Goal: Book appointment/travel/reservation

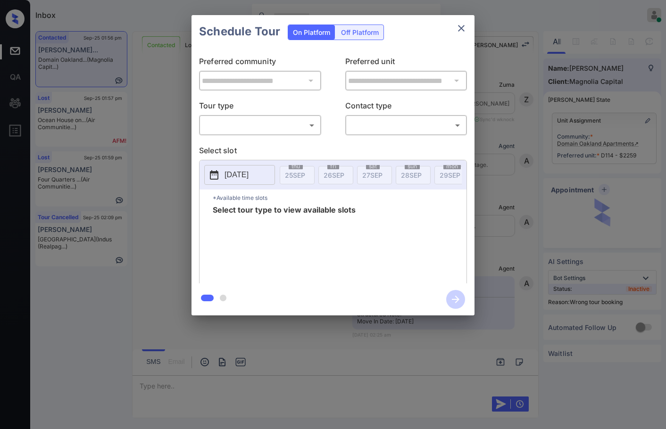
scroll to position [2194, 0]
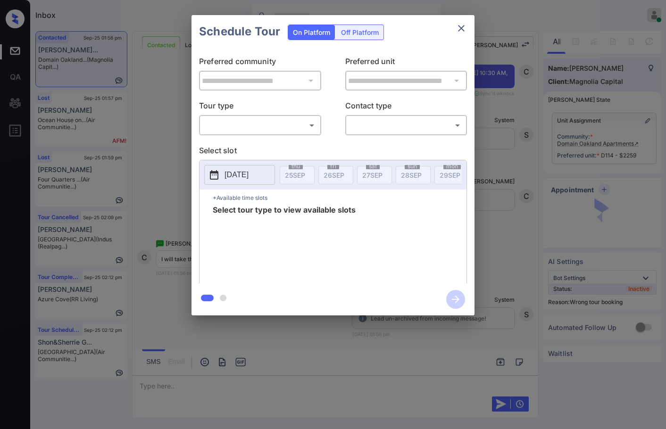
click at [236, 121] on body "Inbox Jezcil Usanastre Online Set yourself offline Set yourself on break Profil…" at bounding box center [333, 214] width 666 height 429
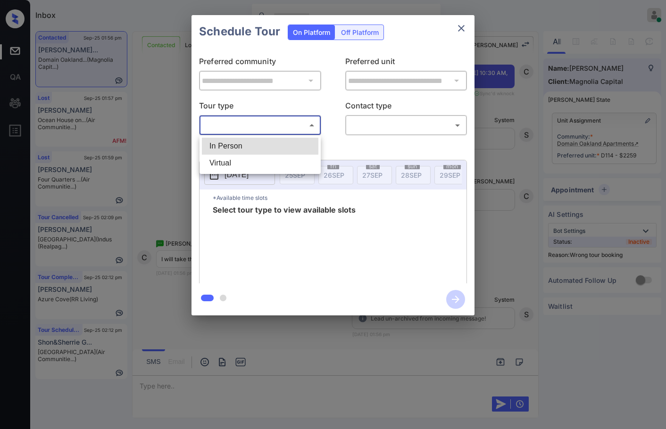
click at [242, 146] on li "In Person" at bounding box center [260, 146] width 117 height 17
type input "********"
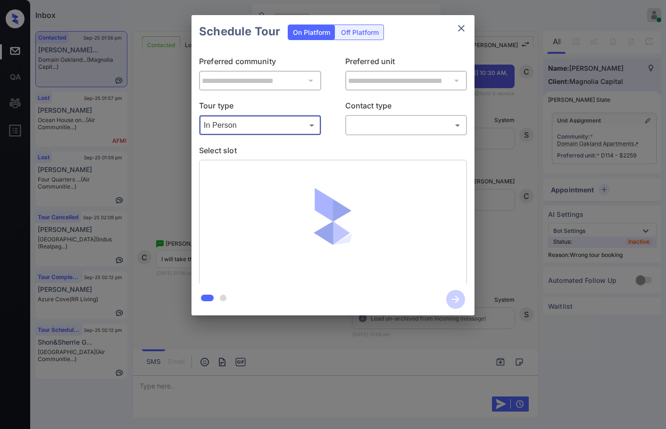
click at [414, 129] on body "Inbox Jezcil Usanastre Online Set yourself offline Set yourself on break Profil…" at bounding box center [333, 214] width 666 height 429
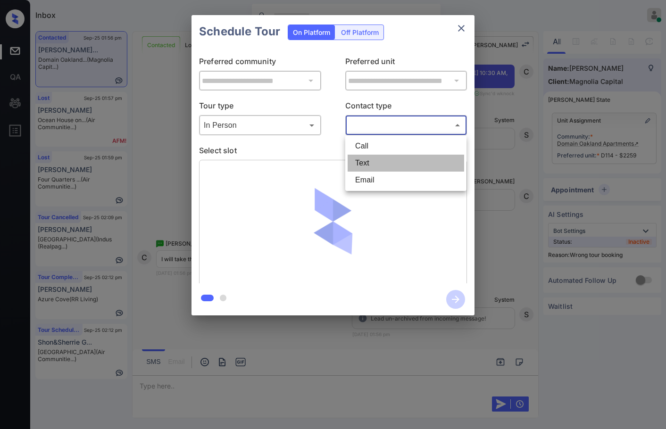
click at [400, 159] on li "Text" at bounding box center [406, 163] width 117 height 17
type input "****"
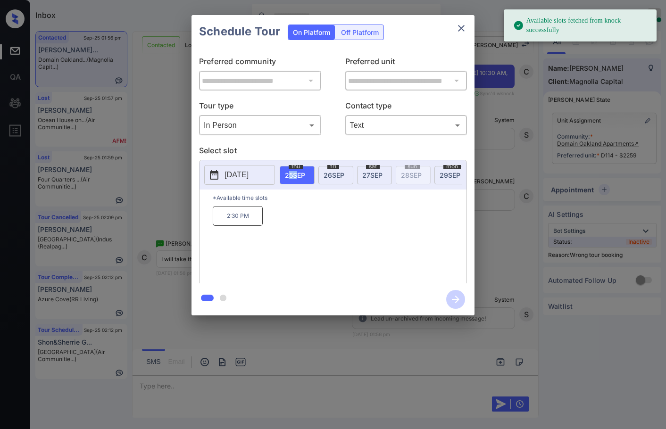
drag, startPoint x: 287, startPoint y: 184, endPoint x: 297, endPoint y: 187, distance: 10.0
click at [297, 185] on div "thu 25 SEP fri 26 SEP sat 27 SEP sun 28 SEP mon 29 SEP tue 30 SEP wed 1 OCT thu…" at bounding box center [371, 175] width 182 height 20
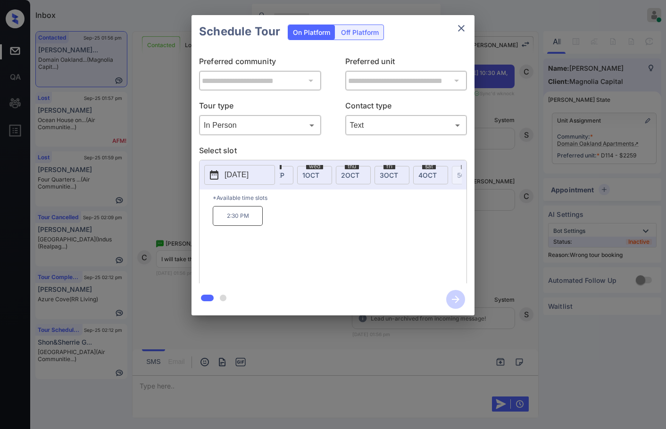
scroll to position [0, 235]
click at [421, 174] on div "sat 4 OCT" at bounding box center [410, 175] width 35 height 18
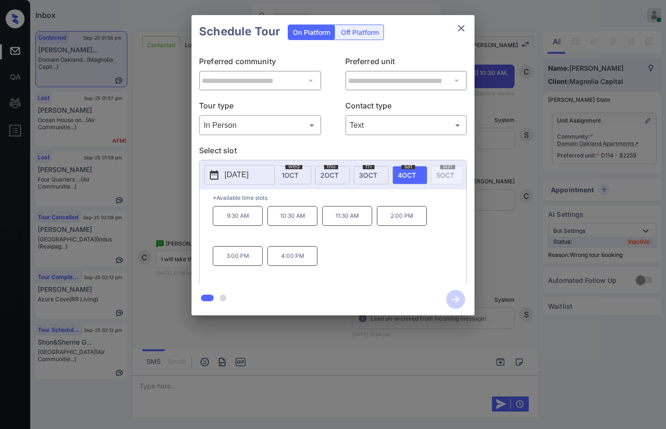
click at [396, 222] on p "2:00 PM" at bounding box center [402, 216] width 50 height 20
click at [458, 302] on icon "button" at bounding box center [455, 299] width 19 height 19
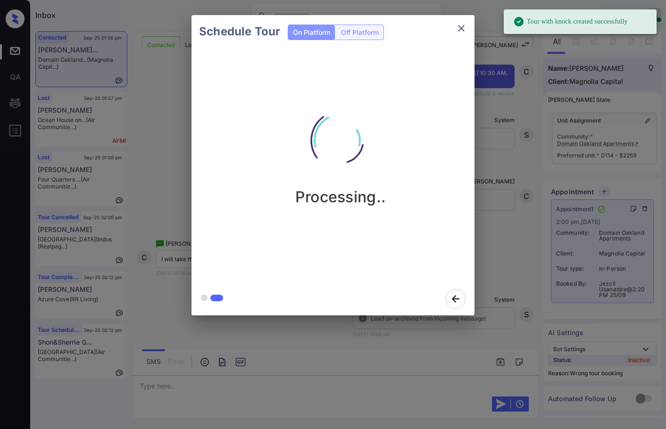
click at [138, 102] on div "Schedule Tour On Platform Off Platform Processing.." at bounding box center [333, 165] width 666 height 331
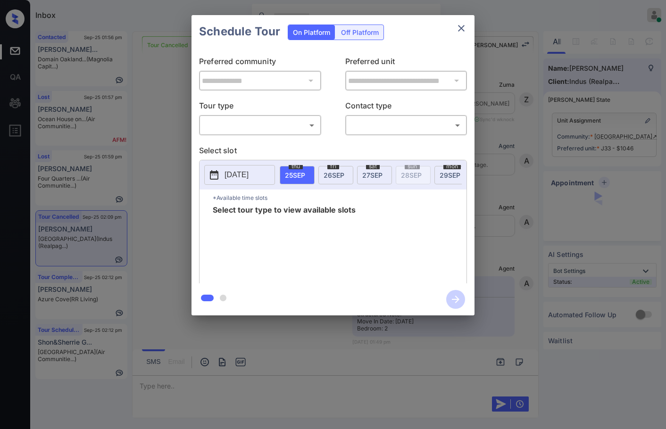
scroll to position [2332, 0]
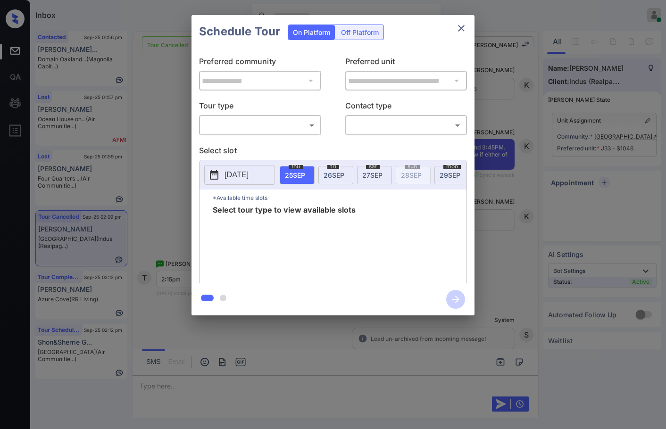
click at [308, 119] on body "Inbox Jezcil Usanastre Online Set yourself offline Set yourself on break Profil…" at bounding box center [333, 214] width 666 height 429
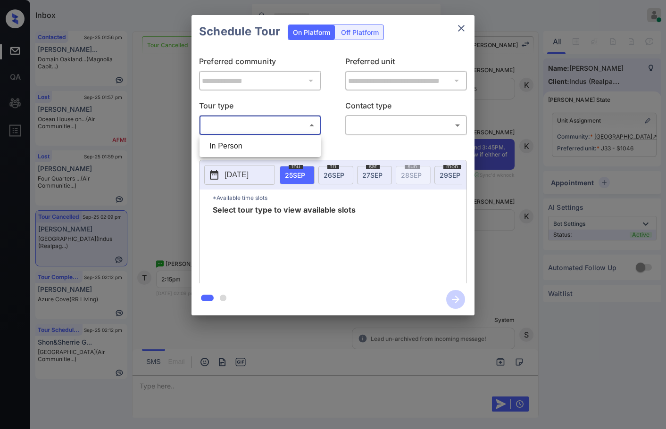
drag, startPoint x: 294, startPoint y: 146, endPoint x: 355, endPoint y: 132, distance: 62.0
click at [295, 146] on li "In Person" at bounding box center [260, 146] width 117 height 17
type input "********"
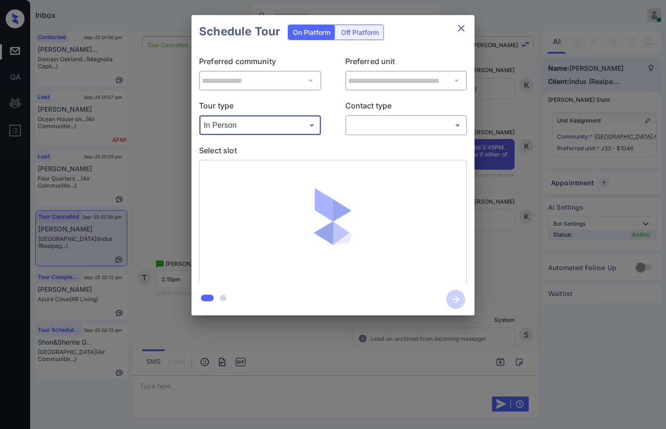
click at [425, 128] on body "Inbox Jezcil Usanastre Online Set yourself offline Set yourself on break Profil…" at bounding box center [333, 214] width 666 height 429
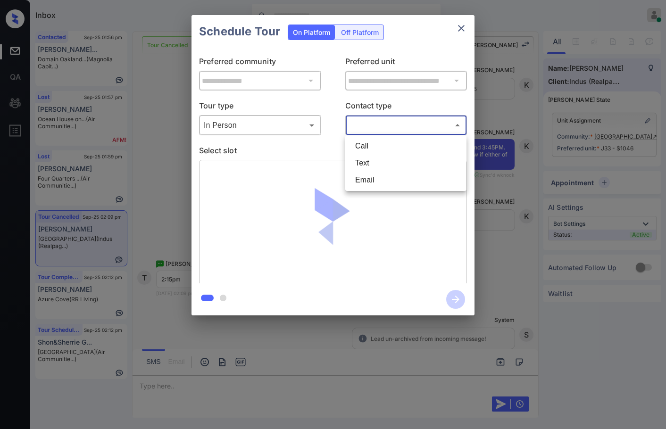
click at [411, 169] on li "Text" at bounding box center [406, 163] width 117 height 17
type input "****"
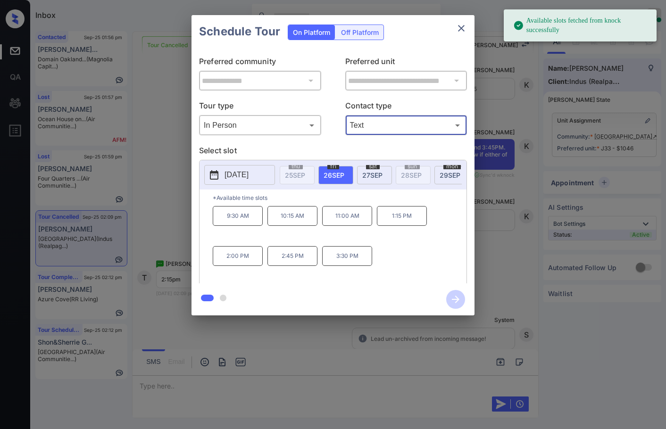
drag, startPoint x: 443, startPoint y: 175, endPoint x: 440, endPoint y: 179, distance: 5.4
click at [443, 175] on span "29 SEP" at bounding box center [450, 175] width 21 height 8
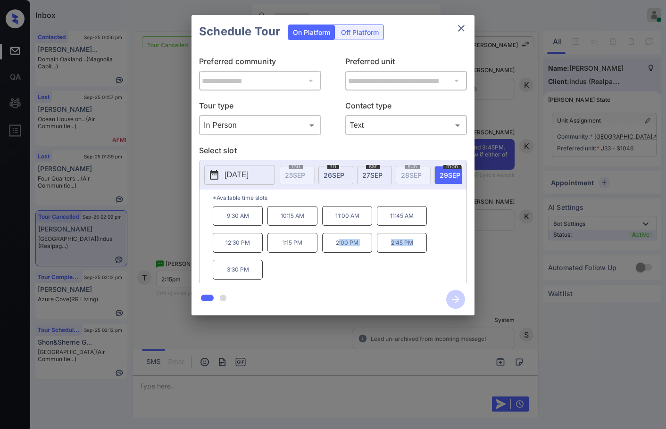
drag, startPoint x: 363, startPoint y: 253, endPoint x: 423, endPoint y: 253, distance: 59.9
click at [431, 253] on div "9:30 AM 10:15 AM 11:00 AM 11:45 AM 12:30 PM 1:15 PM 2:00 PM 2:45 PM 3:30 PM" at bounding box center [340, 243] width 254 height 75
copy div ":00 PM 2:45 PM"
click at [176, 227] on div "**********" at bounding box center [333, 165] width 666 height 331
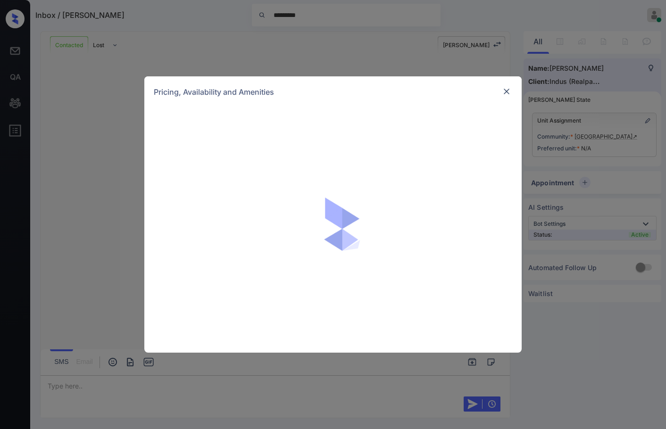
scroll to position [618, 0]
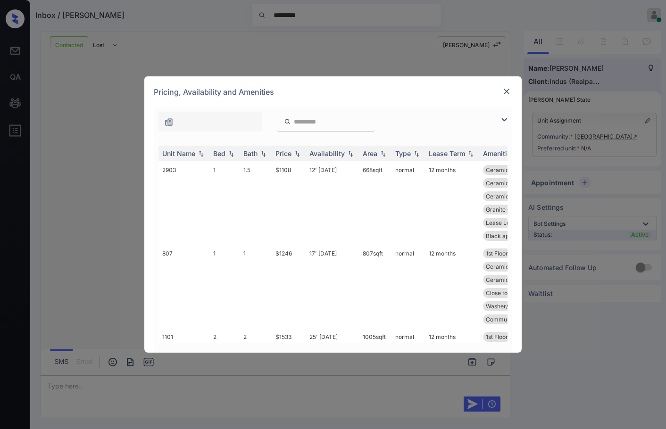
click at [505, 122] on img at bounding box center [504, 119] width 11 height 11
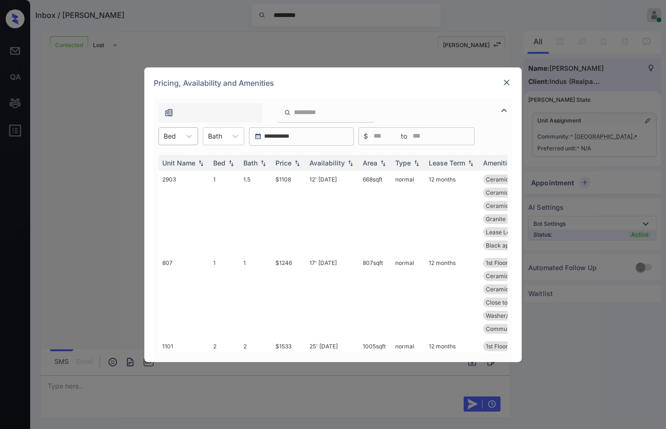
click at [175, 131] on div at bounding box center [170, 136] width 12 height 10
click at [182, 199] on div "3" at bounding box center [179, 193] width 40 height 17
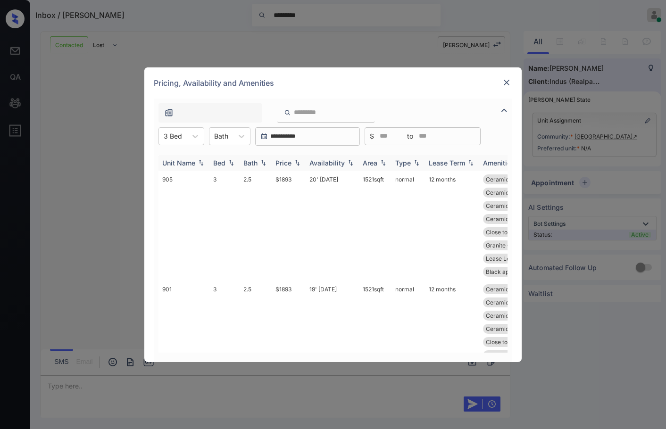
click at [259, 163] on img at bounding box center [263, 162] width 9 height 7
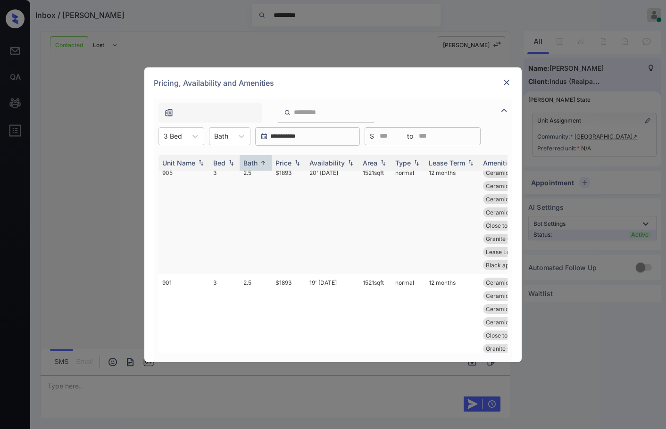
scroll to position [0, 0]
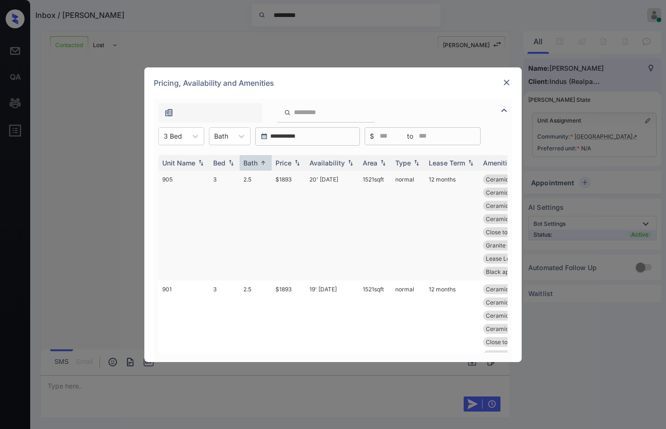
click at [304, 180] on td "$1893" at bounding box center [289, 226] width 34 height 110
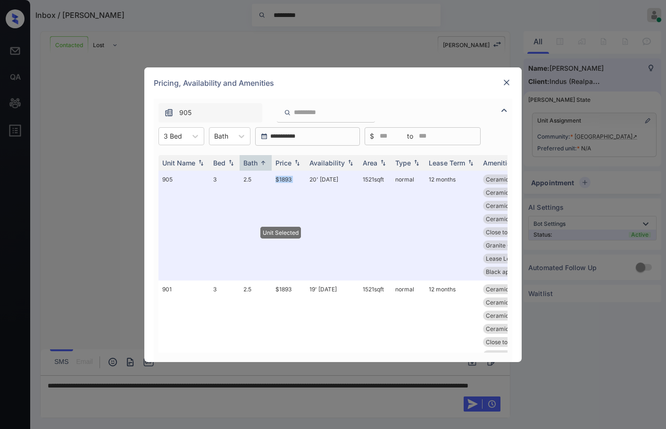
click at [503, 83] on img at bounding box center [506, 82] width 9 height 9
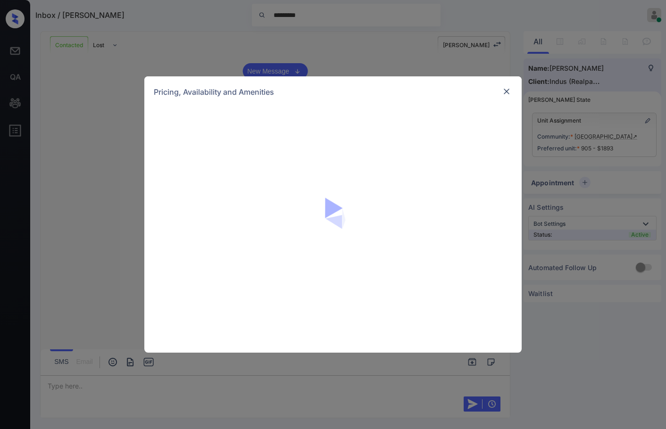
scroll to position [443, 0]
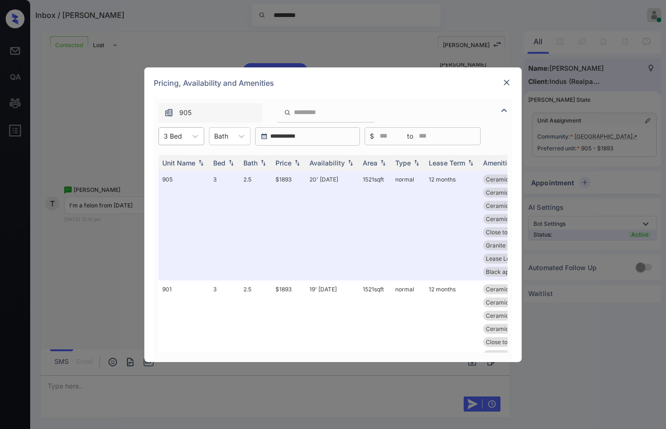
click at [174, 139] on div at bounding box center [173, 136] width 18 height 10
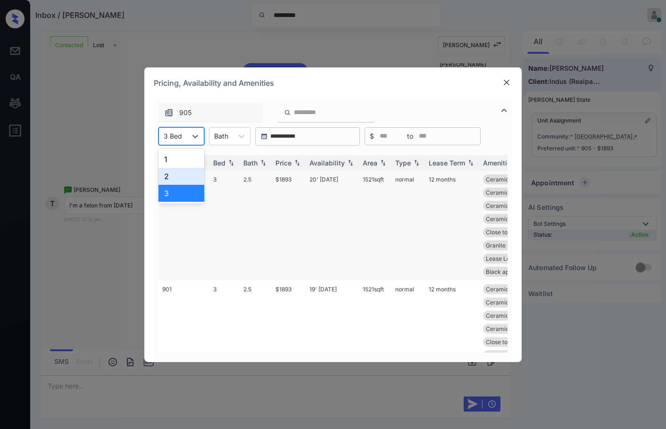
click at [174, 172] on div "2" at bounding box center [182, 176] width 46 height 17
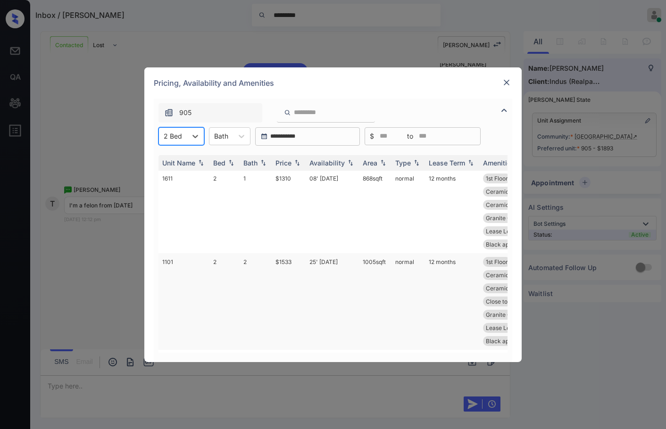
scroll to position [0, 0]
click at [511, 85] on div at bounding box center [506, 82] width 11 height 11
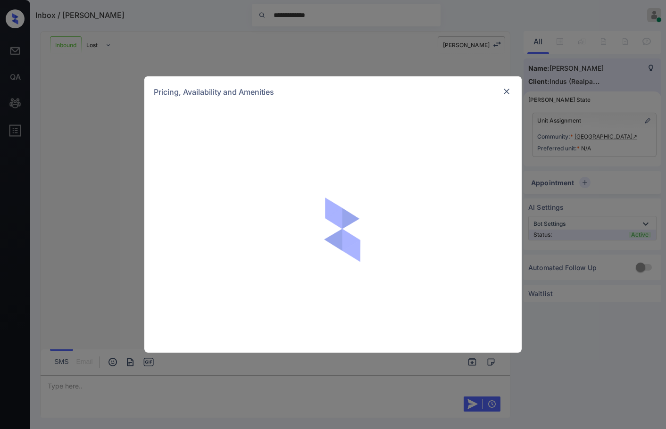
scroll to position [236, 0]
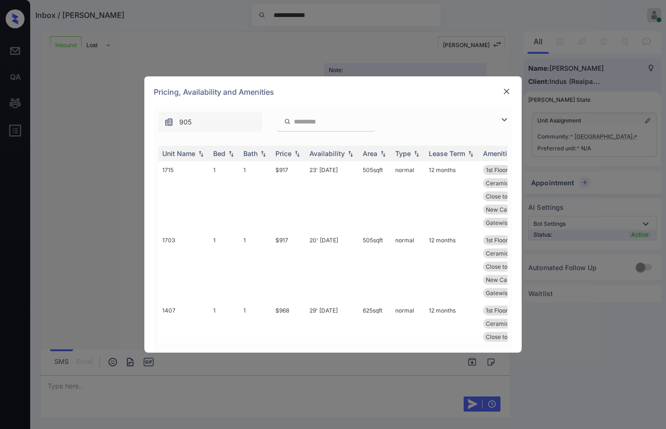
click at [503, 120] on img at bounding box center [504, 119] width 11 height 11
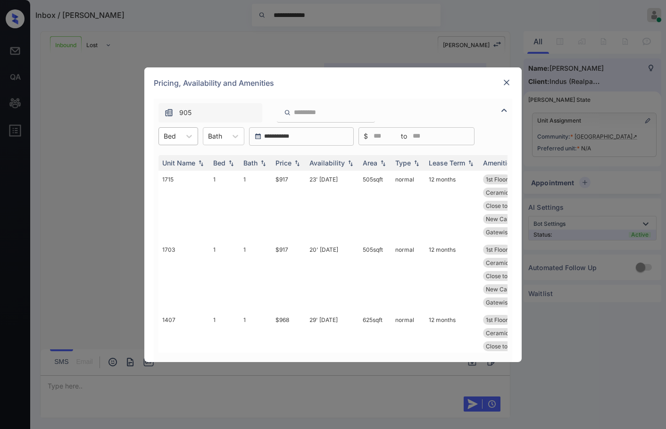
click at [177, 141] on div "Bed" at bounding box center [170, 136] width 22 height 14
click at [177, 159] on div "1" at bounding box center [179, 159] width 40 height 17
click at [295, 165] on img at bounding box center [297, 162] width 9 height 7
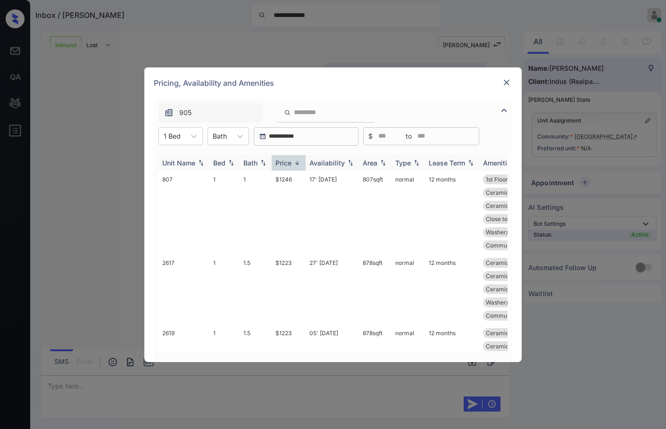
click at [296, 165] on img at bounding box center [297, 162] width 9 height 7
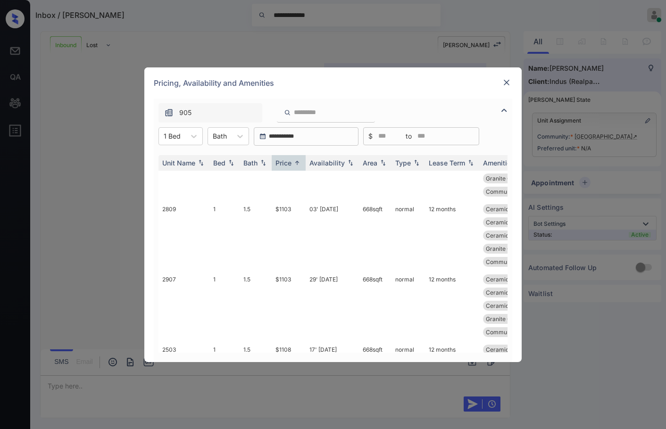
scroll to position [0, 0]
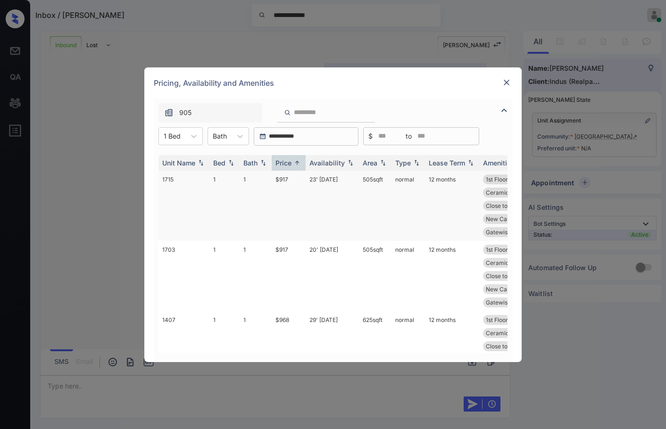
click at [316, 191] on td "23' Aug 25" at bounding box center [332, 206] width 53 height 70
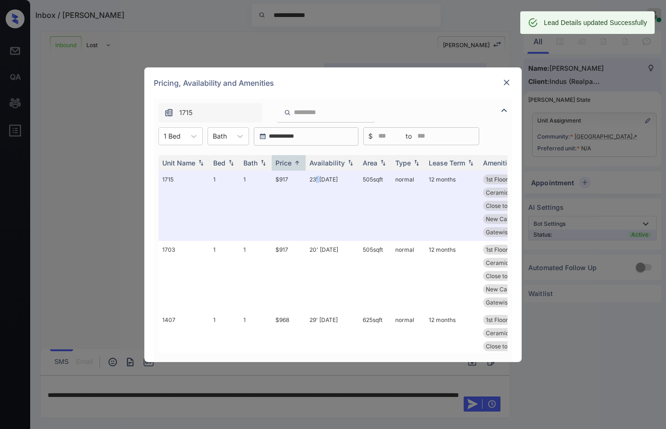
click at [508, 82] on img at bounding box center [506, 82] width 9 height 9
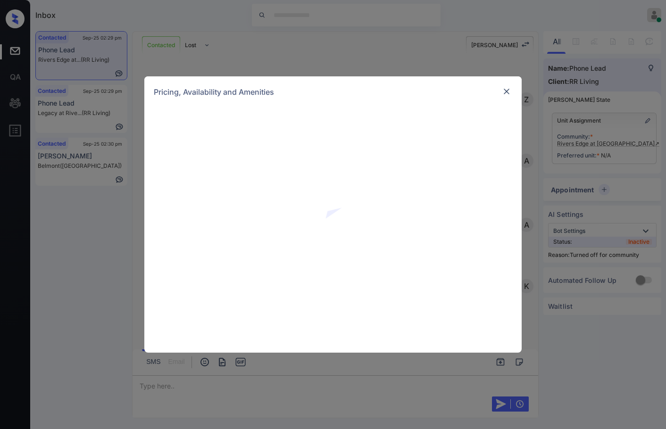
scroll to position [1374, 0]
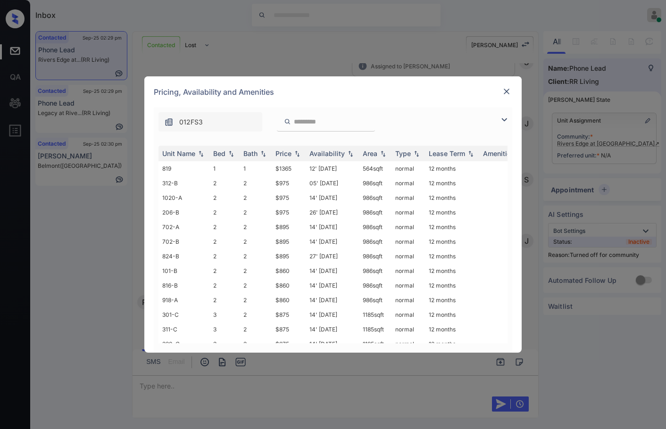
click at [503, 118] on img at bounding box center [504, 119] width 11 height 11
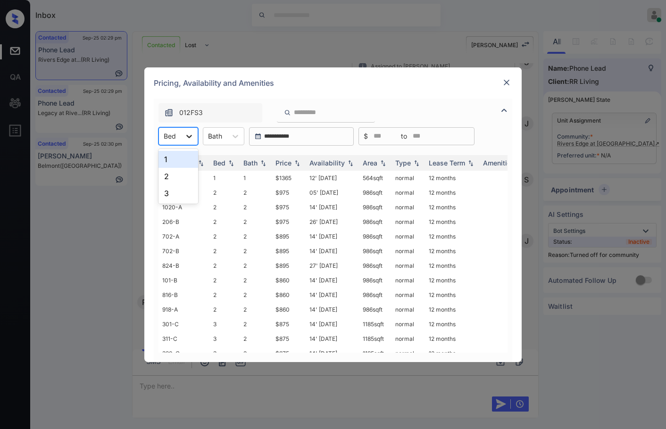
click at [194, 134] on div at bounding box center [189, 136] width 17 height 17
drag, startPoint x: 185, startPoint y: 182, endPoint x: 193, endPoint y: 177, distance: 9.7
click at [185, 182] on div "2" at bounding box center [179, 176] width 40 height 17
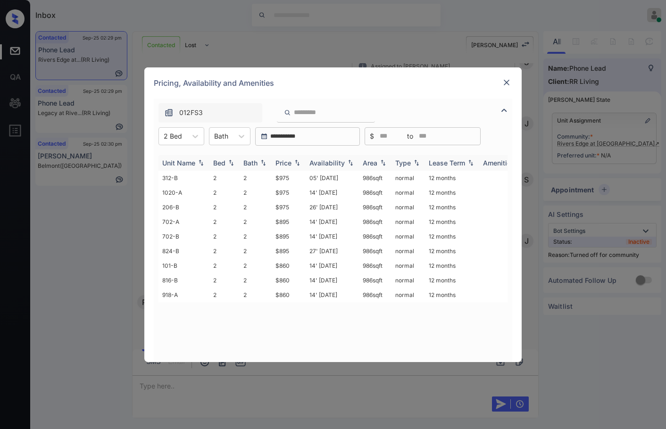
click at [301, 163] on img at bounding box center [297, 162] width 9 height 7
drag, startPoint x: 274, startPoint y: 174, endPoint x: 300, endPoint y: 176, distance: 26.1
click at [296, 174] on td "$860" at bounding box center [289, 178] width 34 height 15
click at [301, 177] on td "$860" at bounding box center [289, 178] width 34 height 15
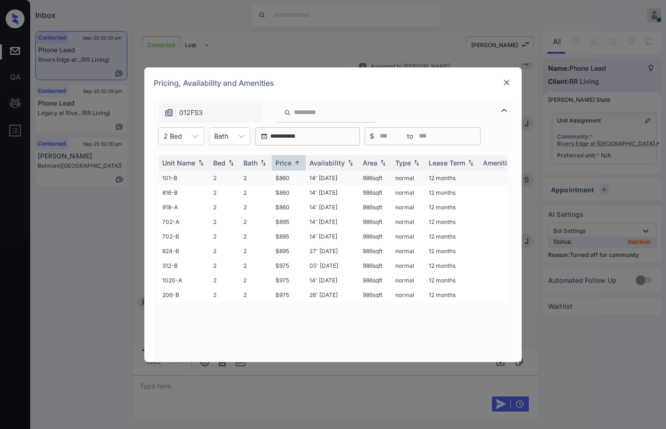
click at [301, 177] on td "$860" at bounding box center [289, 178] width 34 height 15
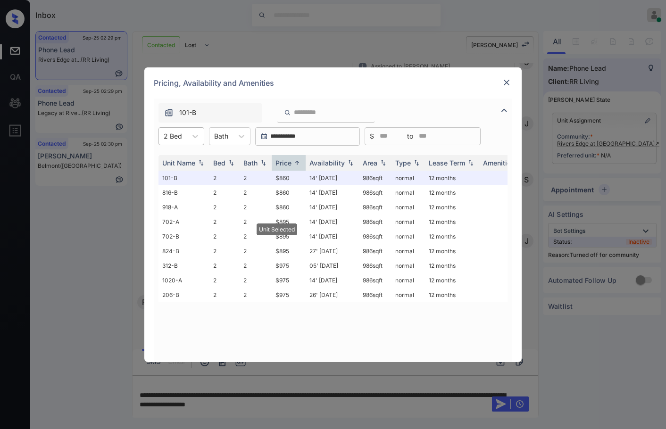
click at [184, 136] on div "2 Bed" at bounding box center [173, 136] width 28 height 14
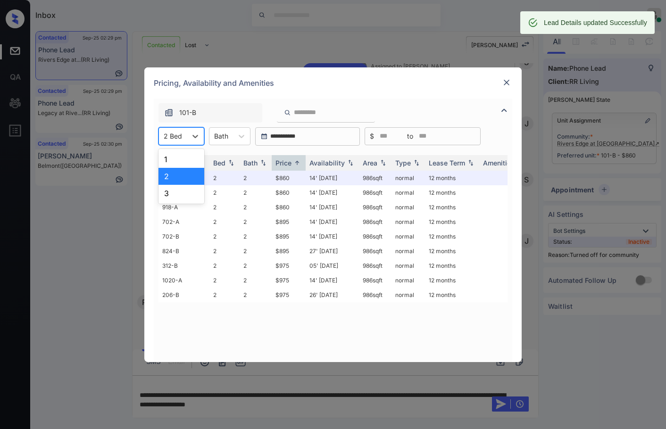
click at [181, 191] on div "3" at bounding box center [182, 193] width 46 height 17
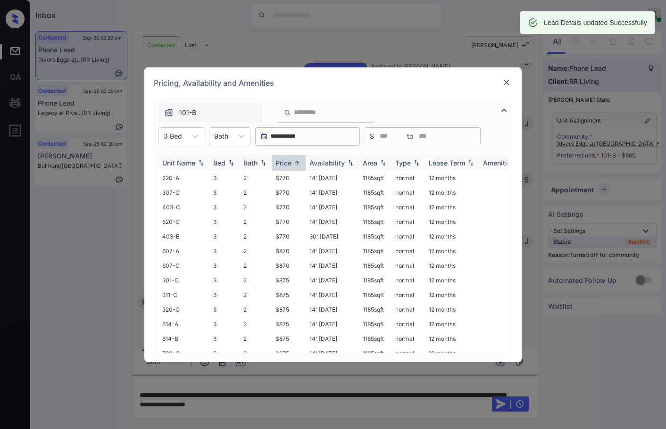
click at [302, 164] on img at bounding box center [297, 162] width 9 height 7
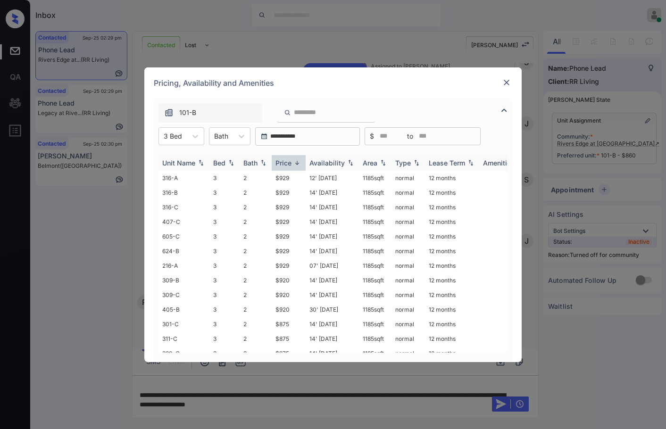
click at [301, 165] on img at bounding box center [297, 162] width 9 height 7
drag, startPoint x: 259, startPoint y: 180, endPoint x: 287, endPoint y: 179, distance: 27.8
click at [287, 179] on tr "220-A 3 2 $770 14' Aug 25 1185 sqft normal 12 months" at bounding box center [405, 178] width 493 height 15
click at [295, 177] on td "$770" at bounding box center [289, 178] width 34 height 15
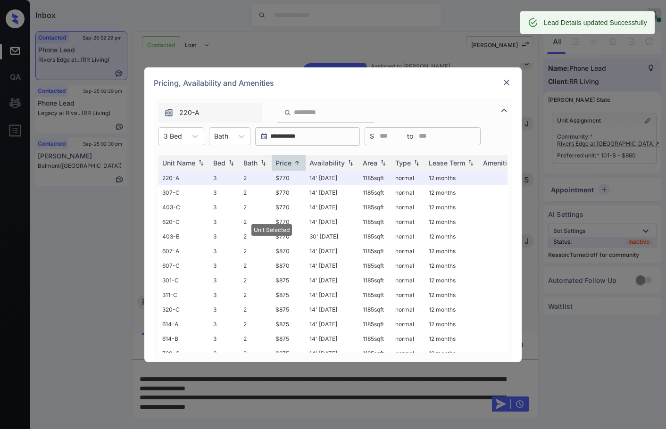
click at [509, 83] on img at bounding box center [506, 82] width 9 height 9
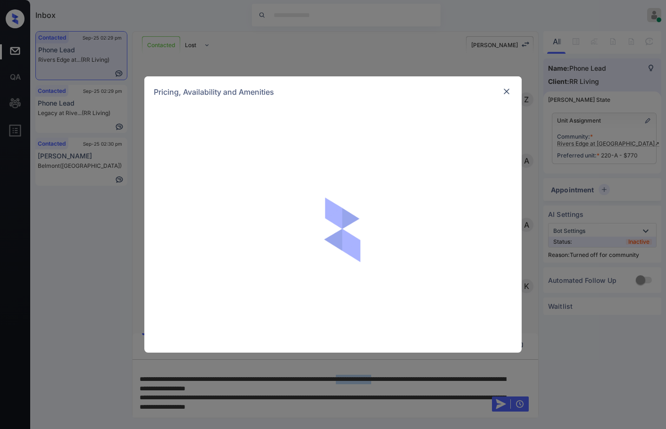
scroll to position [1638, 0]
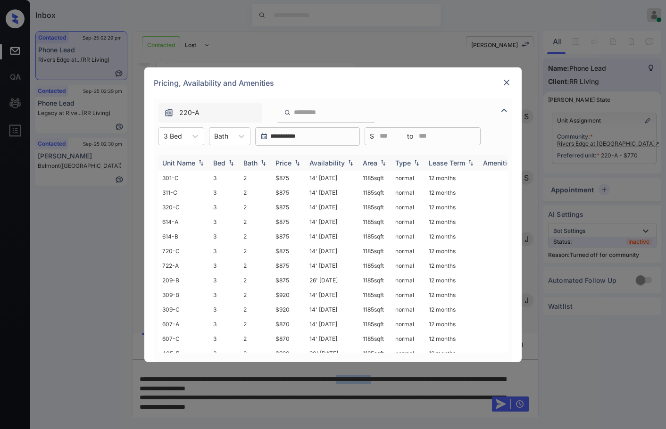
click at [294, 162] on img at bounding box center [297, 162] width 9 height 7
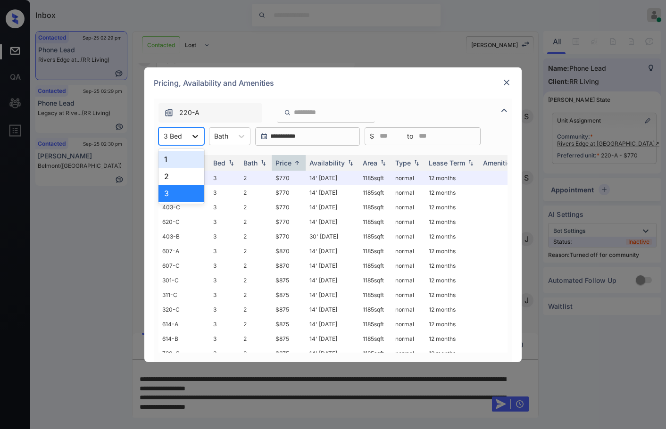
click at [196, 136] on icon at bounding box center [195, 136] width 9 height 9
click at [191, 177] on div "2" at bounding box center [182, 176] width 46 height 17
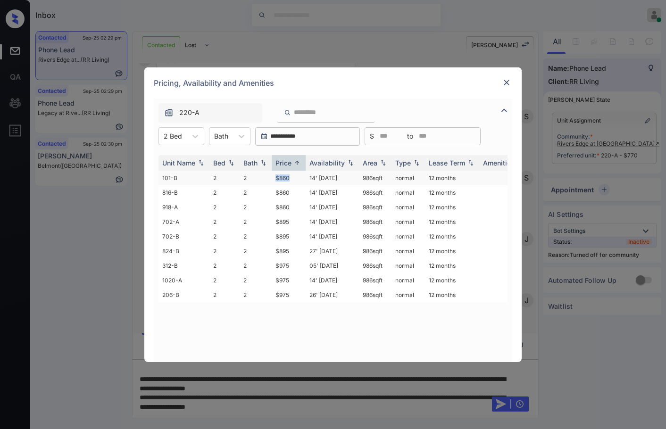
drag, startPoint x: 270, startPoint y: 173, endPoint x: 215, endPoint y: 177, distance: 55.4
click at [293, 177] on tr "101-B 2 2 $860 14' [DATE] 986 sqft normal 12 months" at bounding box center [405, 178] width 493 height 15
copy tr "$860"
click at [171, 140] on div at bounding box center [173, 136] width 18 height 10
click at [181, 186] on div "3" at bounding box center [182, 193] width 46 height 17
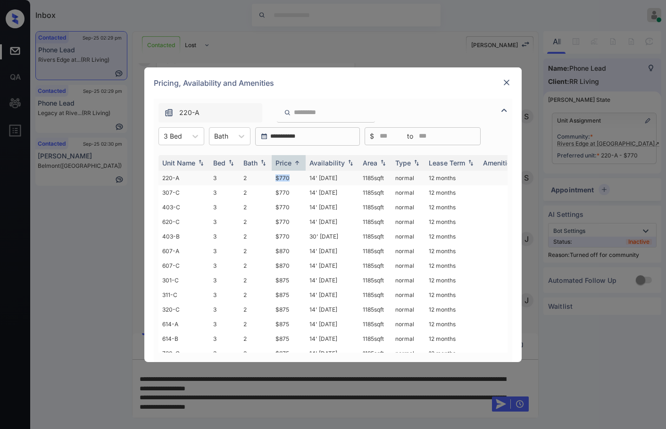
drag, startPoint x: 269, startPoint y: 178, endPoint x: 297, endPoint y: 178, distance: 27.8
click at [297, 178] on tr "220-A 3 2 $770 14' [DATE] sqft normal 12 months" at bounding box center [405, 178] width 493 height 15
copy tr "$770"
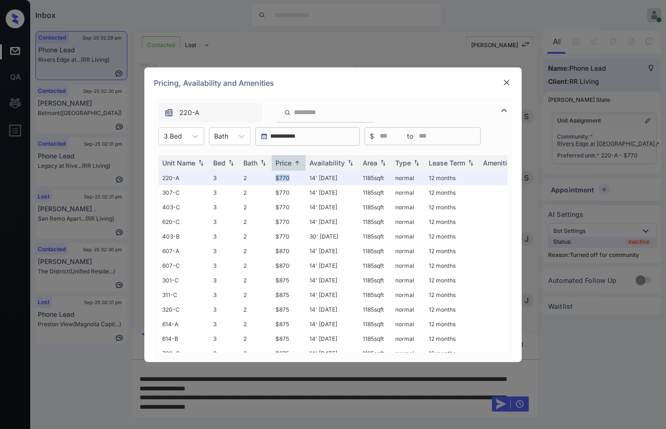
click at [511, 79] on img at bounding box center [506, 82] width 9 height 9
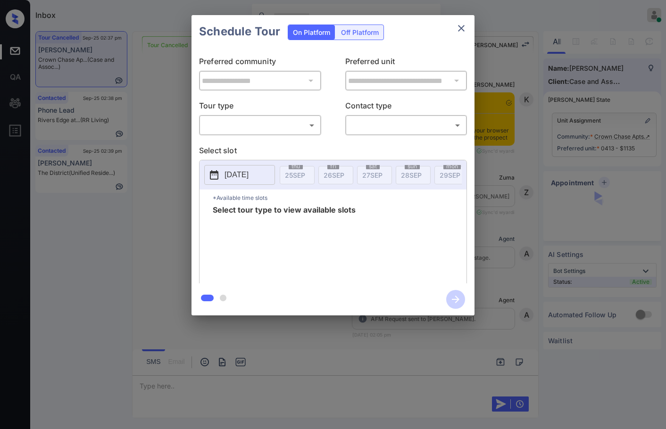
scroll to position [2945, 0]
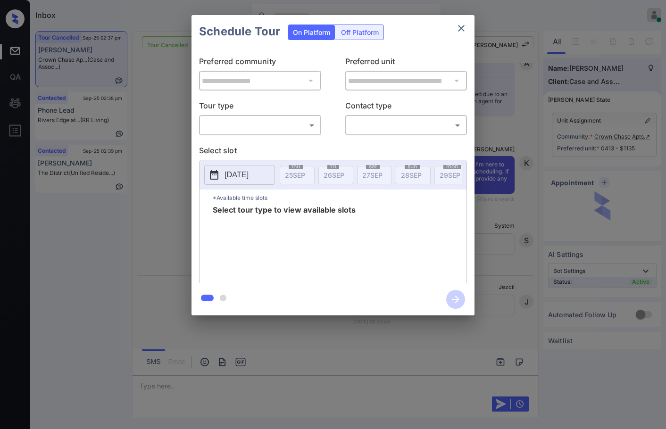
click at [258, 122] on body "Inbox Jezcil Usanastre Online Set yourself offline Set yourself on break Profil…" at bounding box center [333, 214] width 666 height 429
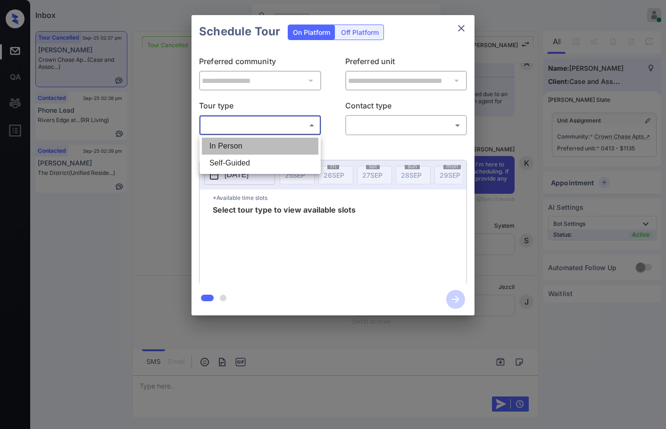
click at [260, 141] on li "In Person" at bounding box center [260, 146] width 117 height 17
type input "********"
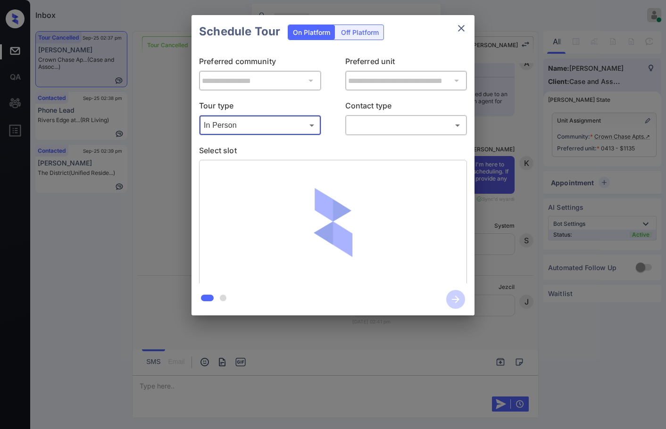
click at [342, 129] on div "Tour type In Person ******** ​ Contact type ​ ​" at bounding box center [333, 117] width 268 height 35
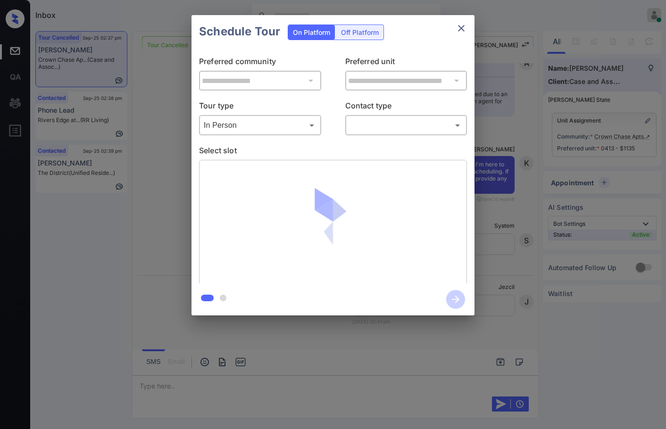
click at [375, 122] on body "Inbox Jezcil Usanastre Online Set yourself offline Set yourself on break Profil…" at bounding box center [333, 214] width 666 height 429
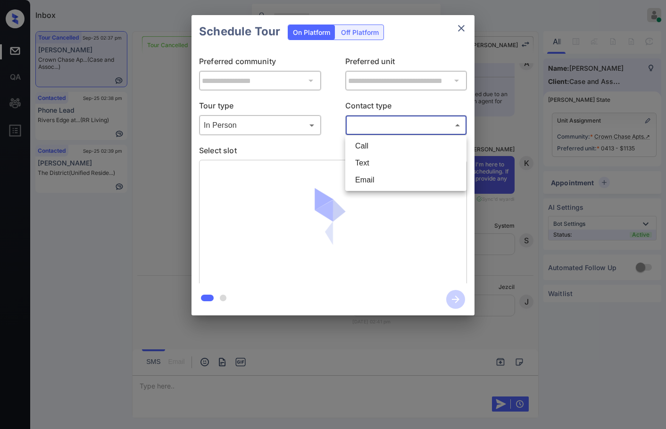
click at [373, 168] on li "Text" at bounding box center [406, 163] width 117 height 17
type input "****"
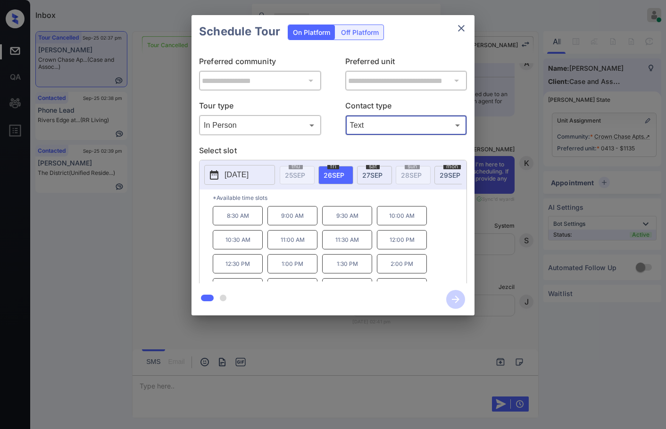
click at [358, 241] on p "11:30 AM" at bounding box center [347, 239] width 50 height 19
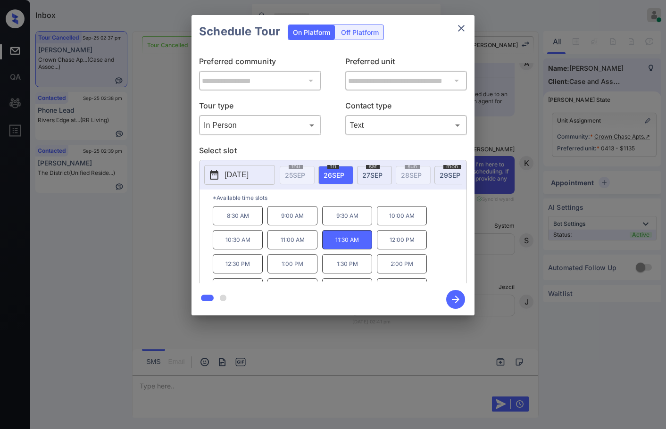
click at [451, 298] on icon "button" at bounding box center [455, 299] width 19 height 19
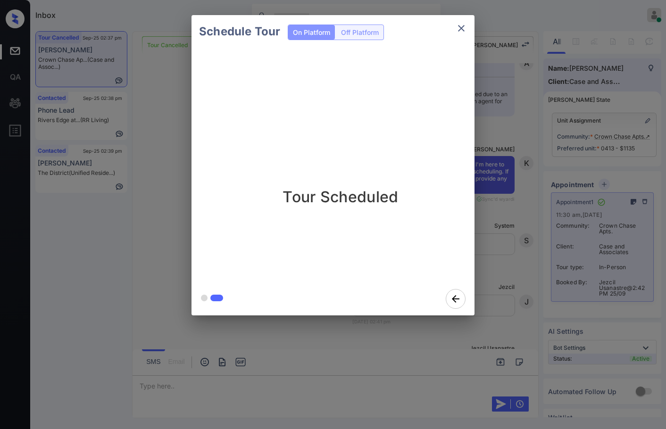
click at [160, 210] on div "Schedule Tour On Platform Off Platform Tour Scheduled" at bounding box center [333, 165] width 666 height 331
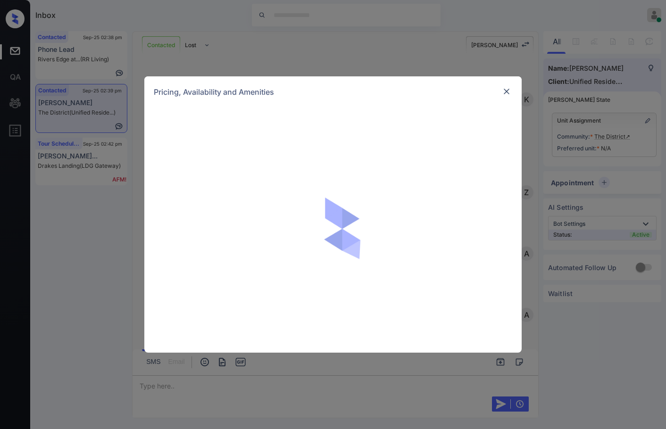
scroll to position [486, 0]
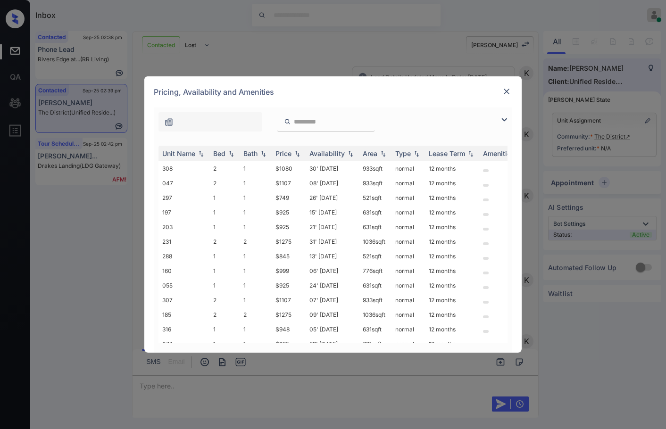
click at [506, 119] on img at bounding box center [504, 119] width 11 height 11
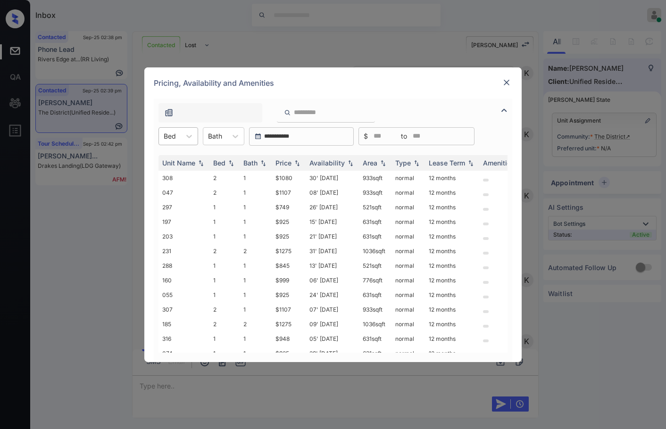
click at [179, 141] on div "Bed" at bounding box center [170, 136] width 22 height 14
click at [176, 159] on div "1" at bounding box center [179, 159] width 40 height 17
click at [325, 196] on td "15' Sep 25" at bounding box center [332, 192] width 53 height 15
click at [324, 196] on td "15' Sep 25" at bounding box center [332, 192] width 53 height 15
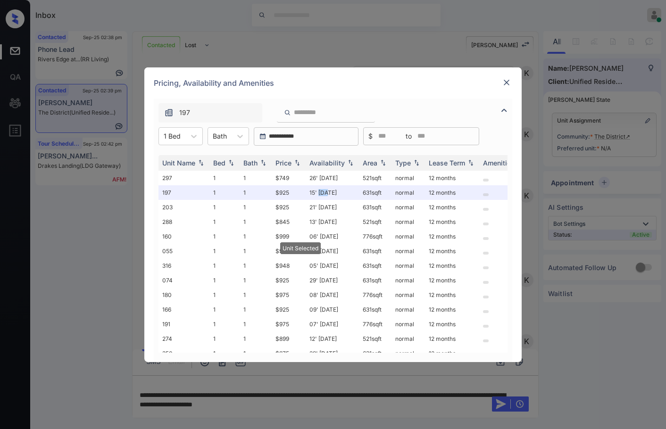
click at [507, 85] on img at bounding box center [506, 82] width 9 height 9
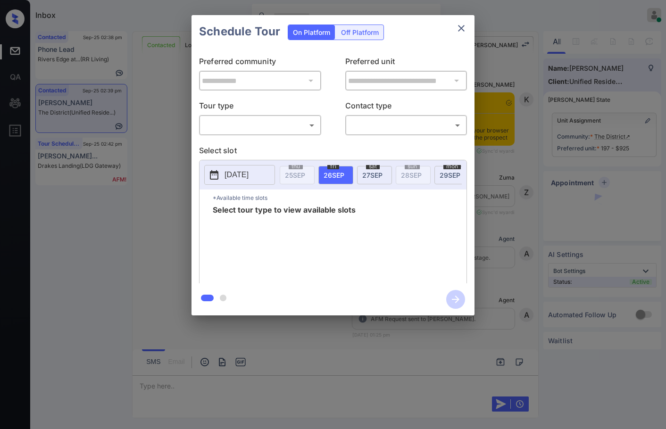
scroll to position [1689, 0]
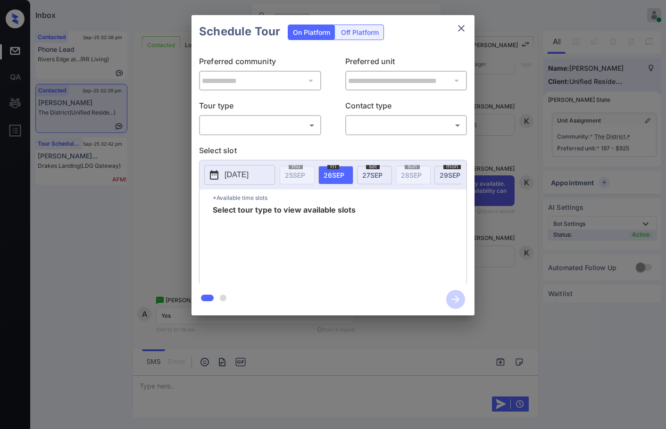
click at [279, 127] on body "Inbox Jezcil Usanastre Online Set yourself offline Set yourself on break Profil…" at bounding box center [333, 214] width 666 height 429
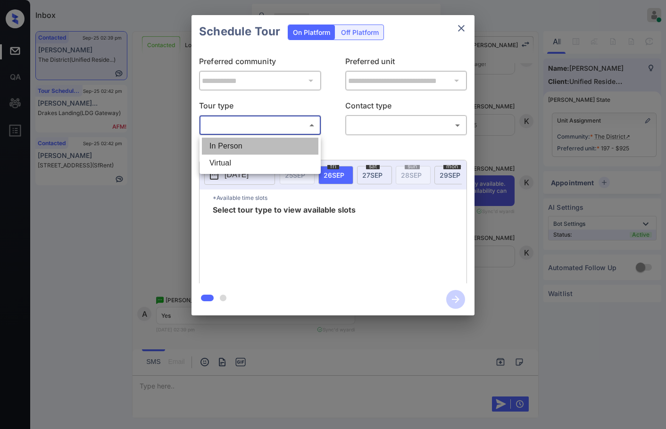
click at [269, 141] on li "In Person" at bounding box center [260, 146] width 117 height 17
type input "********"
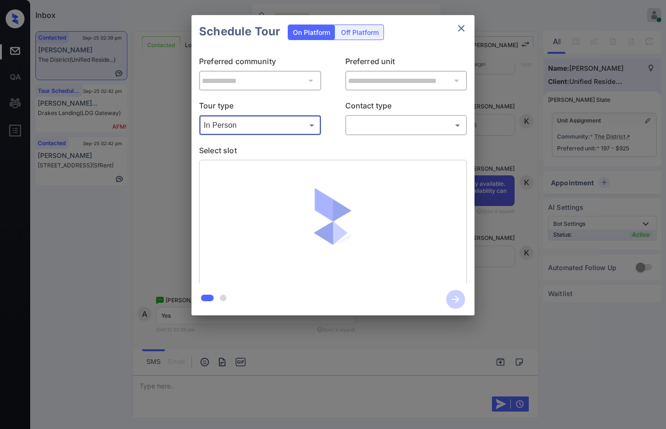
click at [363, 122] on body "Inbox Jezcil Usanastre Online Set yourself offline Set yourself on break Profil…" at bounding box center [333, 214] width 666 height 429
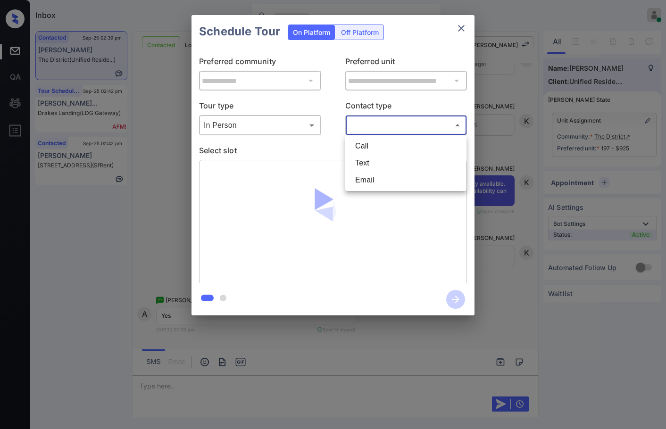
click at [378, 159] on li "Text" at bounding box center [406, 163] width 117 height 17
type input "****"
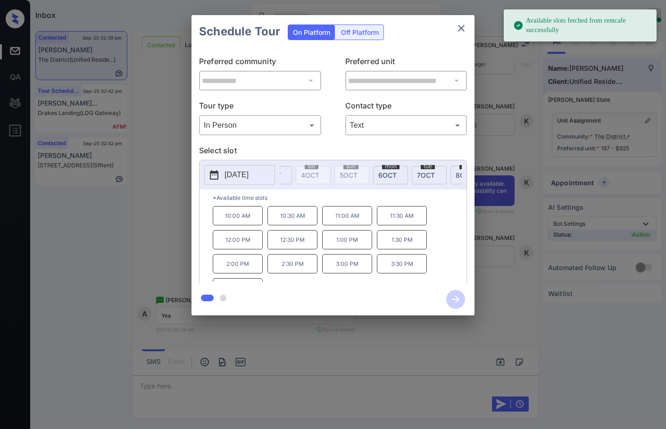
scroll to position [0, 339]
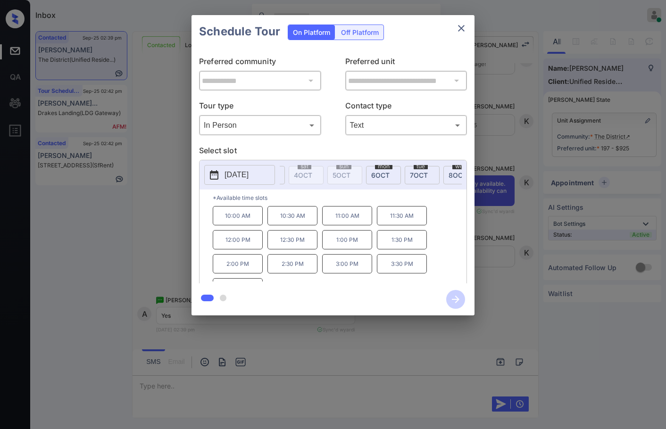
click at [389, 175] on span "6 OCT" at bounding box center [380, 175] width 18 height 8
click at [348, 250] on p "1:00 PM" at bounding box center [347, 239] width 50 height 19
click at [459, 300] on icon "button" at bounding box center [456, 300] width 8 height 8
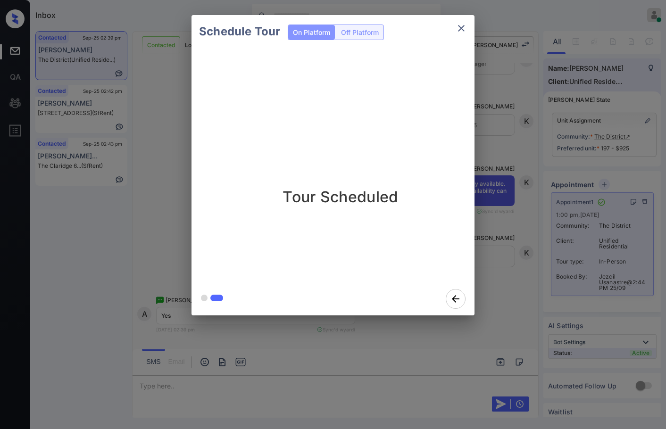
click at [164, 123] on div "Schedule Tour On Platform Off Platform Tour Scheduled" at bounding box center [333, 165] width 666 height 331
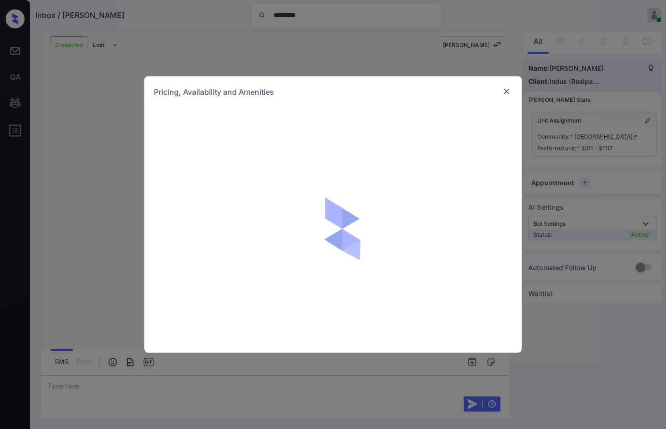
scroll to position [1204, 0]
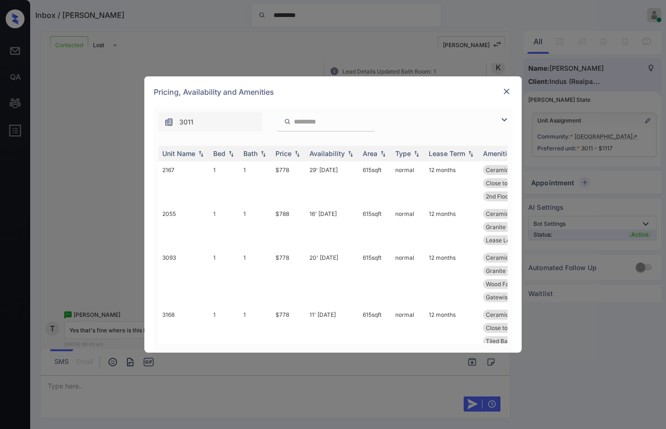
drag, startPoint x: 501, startPoint y: 117, endPoint x: 329, endPoint y: 126, distance: 172.0
click at [502, 117] on img at bounding box center [504, 119] width 11 height 11
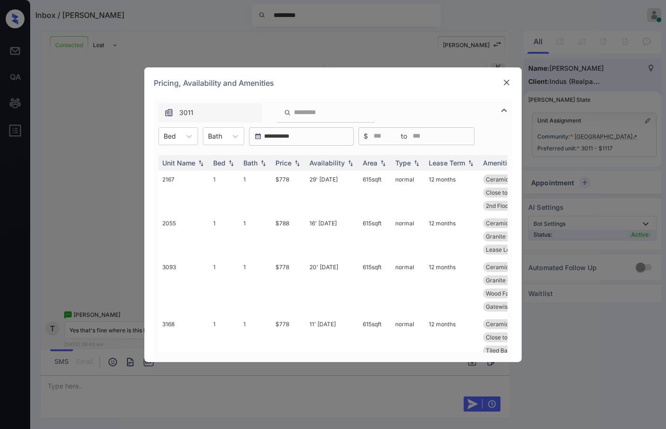
click at [155, 137] on div "**********" at bounding box center [333, 136] width 359 height 18
click at [170, 139] on div at bounding box center [170, 136] width 12 height 10
click at [130, 153] on div "**********" at bounding box center [333, 214] width 666 height 429
click at [507, 83] on img at bounding box center [506, 82] width 9 height 9
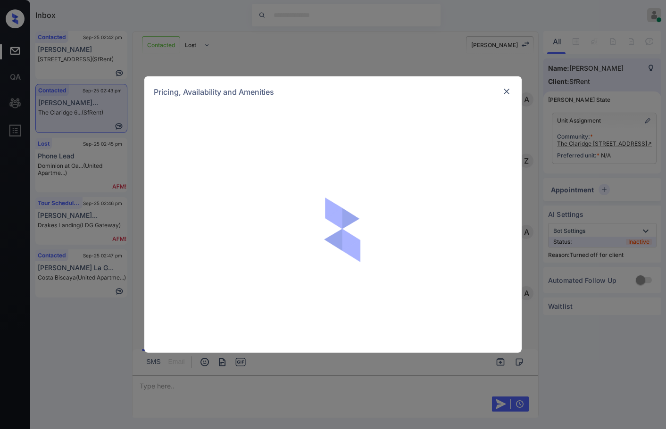
scroll to position [1959, 0]
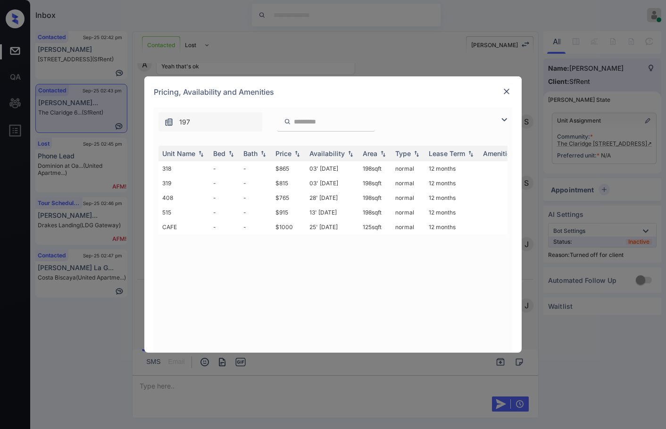
click at [504, 117] on img at bounding box center [504, 119] width 11 height 11
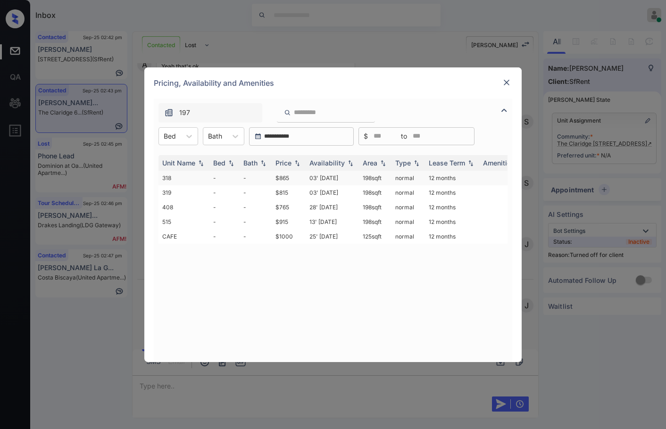
click at [274, 176] on td "$865" at bounding box center [289, 178] width 34 height 15
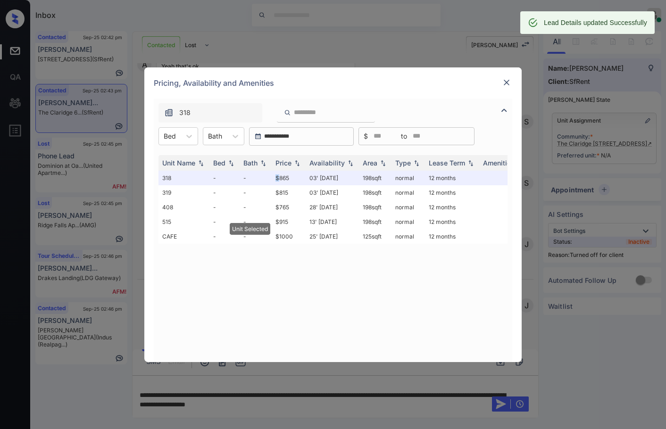
click at [507, 82] on img at bounding box center [506, 82] width 9 height 9
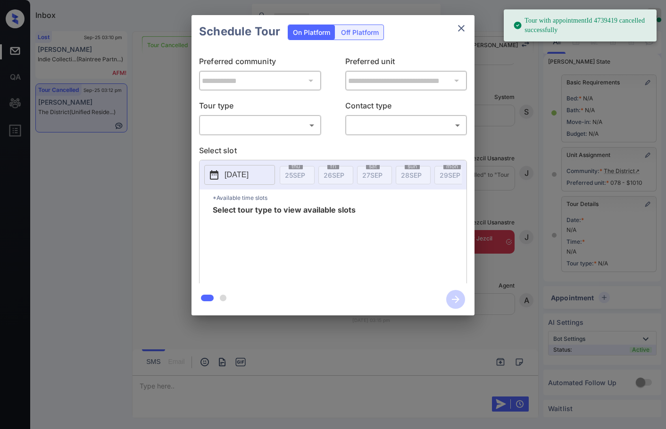
scroll to position [45, 0]
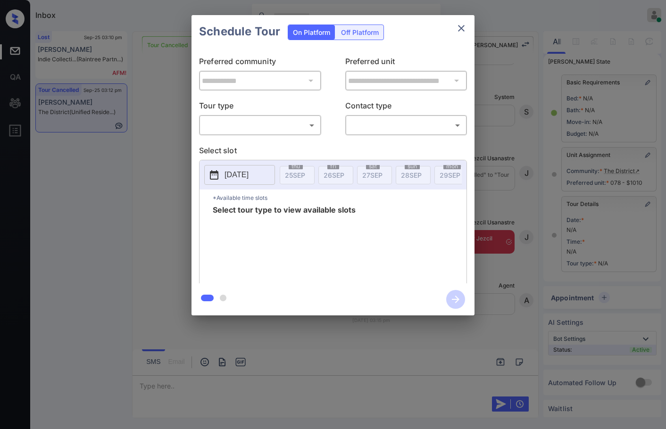
click at [300, 138] on div "**********" at bounding box center [333, 165] width 283 height 235
click at [202, 100] on p "Tour type" at bounding box center [260, 107] width 122 height 15
click at [227, 126] on body "Inbox Jezcil Usanastre Online Set yourself offline Set yourself on break Profil…" at bounding box center [333, 214] width 666 height 429
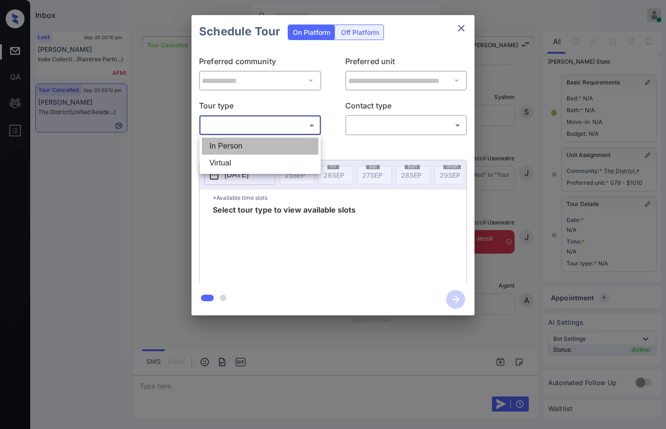
click at [229, 144] on li "In Person" at bounding box center [260, 146] width 117 height 17
type input "********"
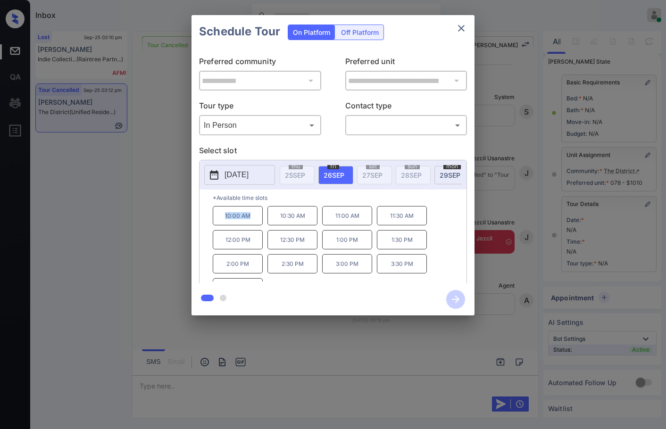
drag, startPoint x: 233, startPoint y: 219, endPoint x: 241, endPoint y: 217, distance: 8.2
click at [251, 219] on p "10:00 AM" at bounding box center [238, 215] width 50 height 19
copy p "10:00 AM"
click at [143, 197] on div "**********" at bounding box center [333, 165] width 666 height 331
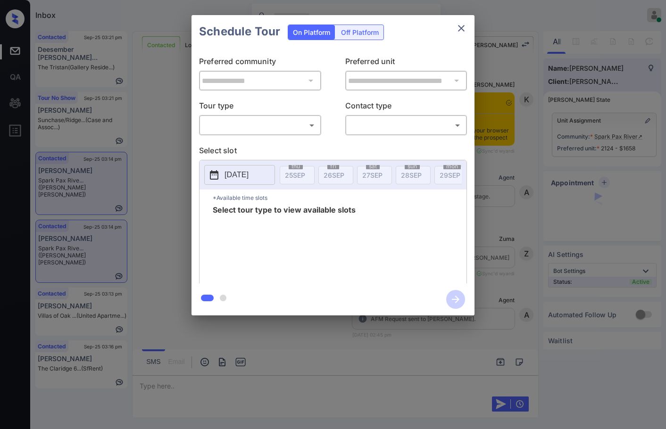
scroll to position [1170, 0]
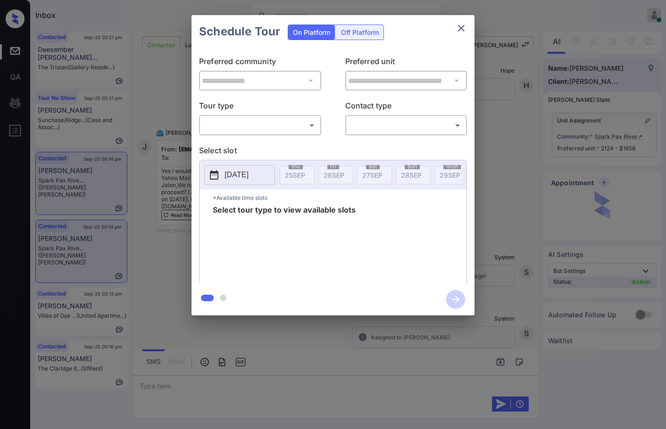
click at [310, 131] on body "Inbox Jezcil Usanastre Online Set yourself offline Set yourself on break Profil…" at bounding box center [333, 214] width 666 height 429
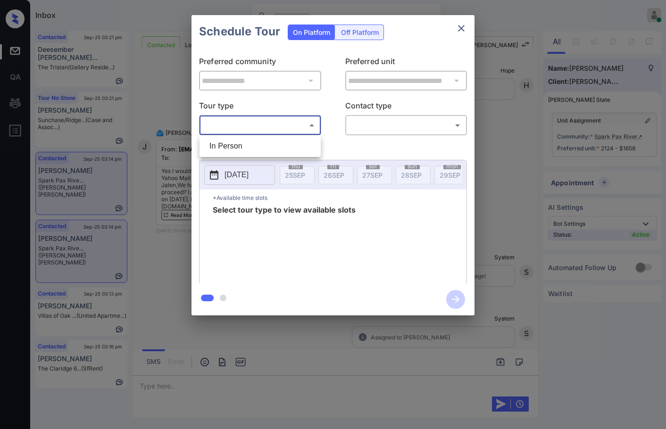
click at [303, 148] on li "In Person" at bounding box center [260, 146] width 117 height 17
type input "********"
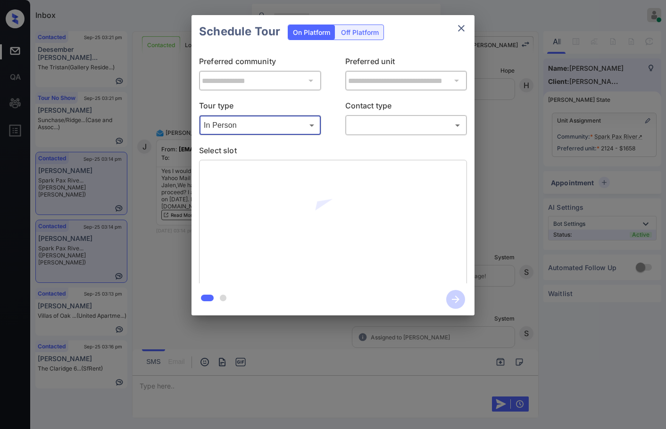
click at [357, 128] on body "Inbox Jezcil Usanastre Online Set yourself offline Set yourself on break Profil…" at bounding box center [333, 214] width 666 height 429
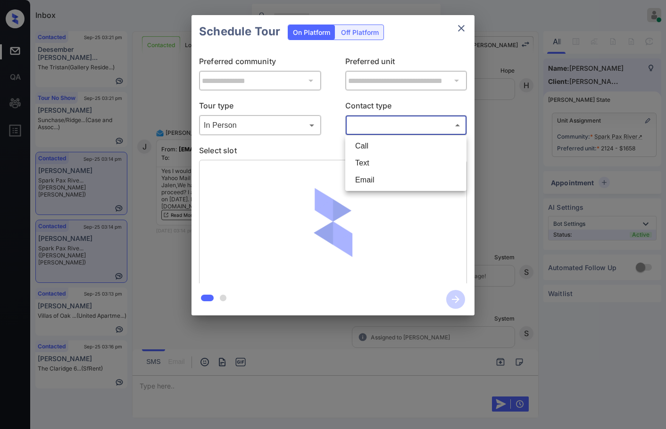
click at [365, 162] on li "Text" at bounding box center [406, 163] width 117 height 17
type input "****"
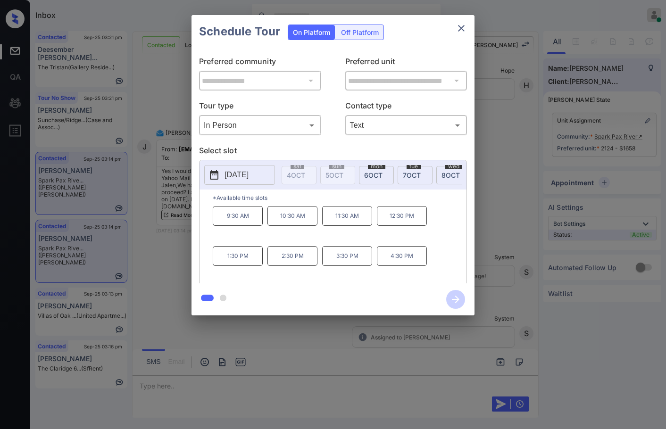
scroll to position [0, 318]
drag, startPoint x: 404, startPoint y: 174, endPoint x: 310, endPoint y: 201, distance: 97.1
click at [403, 174] on span "6 OCT" at bounding box center [401, 175] width 18 height 8
drag, startPoint x: 218, startPoint y: 226, endPoint x: 259, endPoint y: 226, distance: 41.1
click at [259, 226] on p "9:30 AM" at bounding box center [238, 216] width 50 height 20
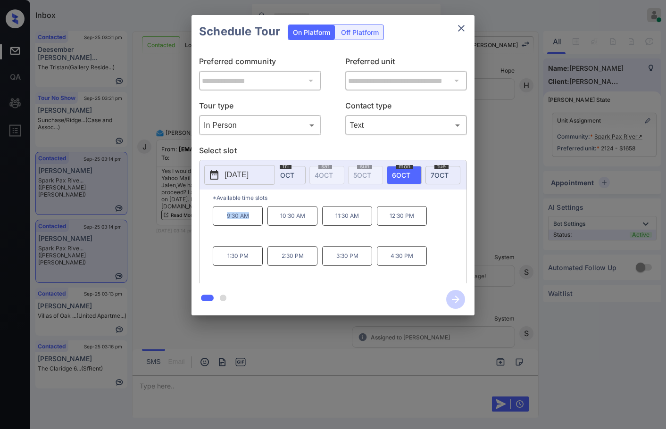
copy p "9:30 AM"
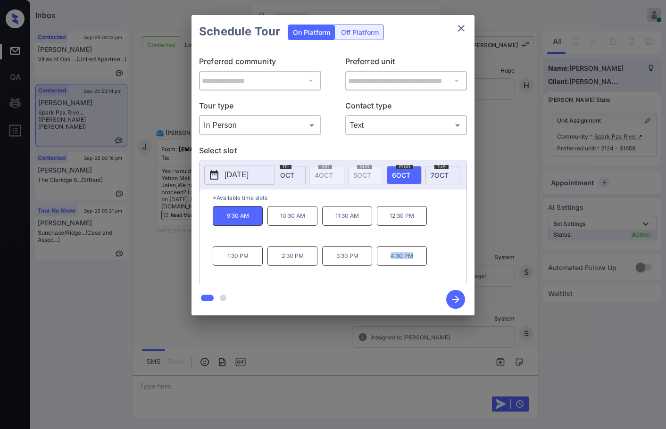
drag, startPoint x: 385, startPoint y: 265, endPoint x: 418, endPoint y: 271, distance: 34.1
click at [418, 266] on p "4:30 PM" at bounding box center [402, 256] width 50 height 20
copy p "4:30 PM"
click at [134, 188] on div "**********" at bounding box center [333, 165] width 666 height 331
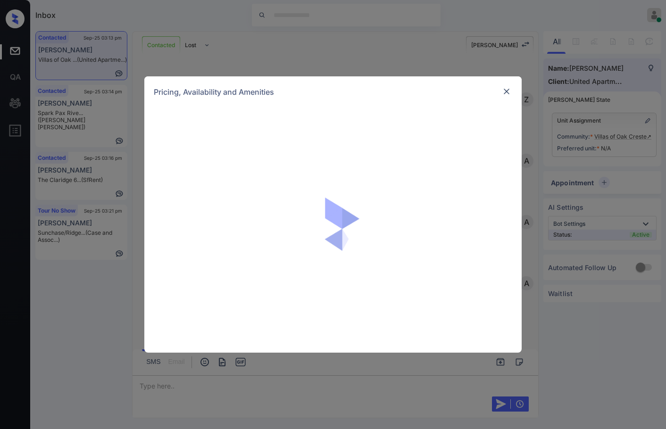
scroll to position [6297, 0]
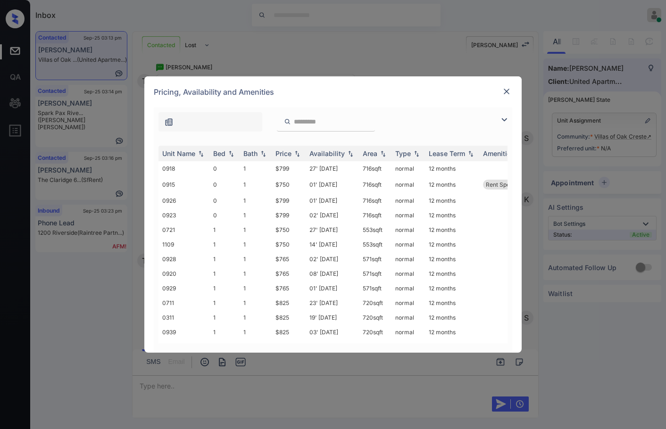
click at [505, 116] on img at bounding box center [504, 119] width 11 height 11
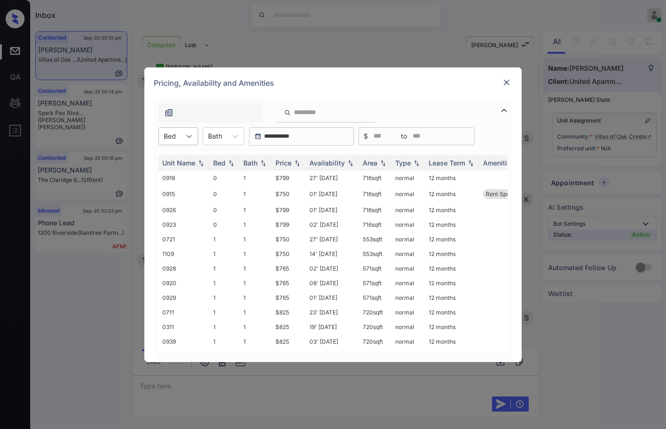
click at [192, 133] on icon at bounding box center [188, 136] width 9 height 9
click at [183, 177] on div "1" at bounding box center [179, 176] width 40 height 17
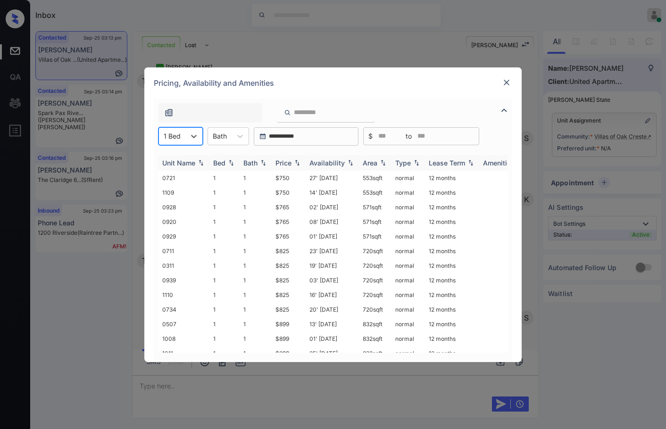
click at [300, 160] on img at bounding box center [297, 162] width 9 height 7
drag, startPoint x: 263, startPoint y: 176, endPoint x: 302, endPoint y: 177, distance: 39.2
click at [302, 177] on tr "0721 1 1 $750 27' Sep 25 553 sqft normal 12 months" at bounding box center [405, 178] width 493 height 15
click at [302, 177] on td "$750" at bounding box center [289, 178] width 34 height 15
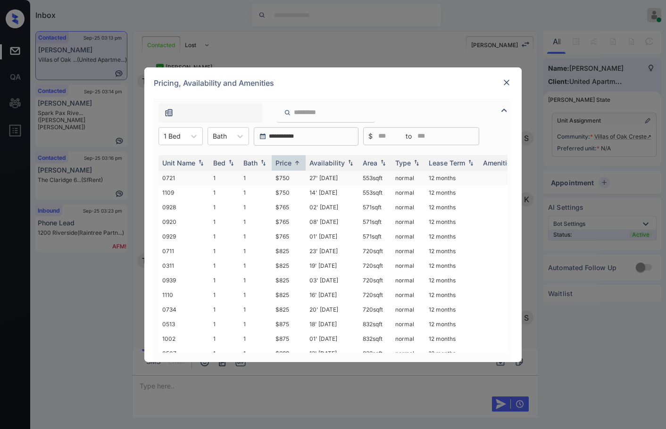
click at [302, 177] on td "$750" at bounding box center [289, 178] width 34 height 15
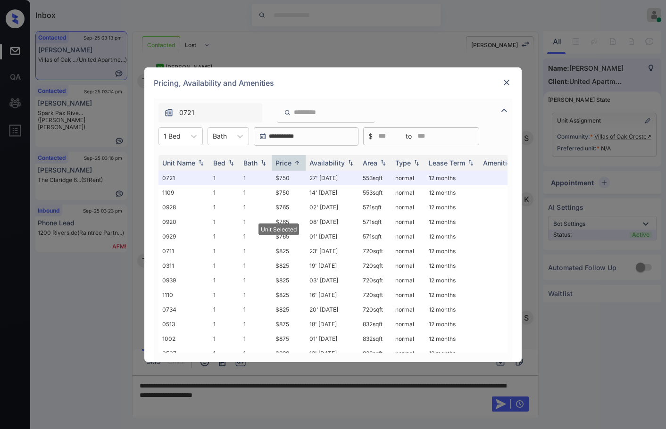
click at [507, 80] on img at bounding box center [506, 82] width 9 height 9
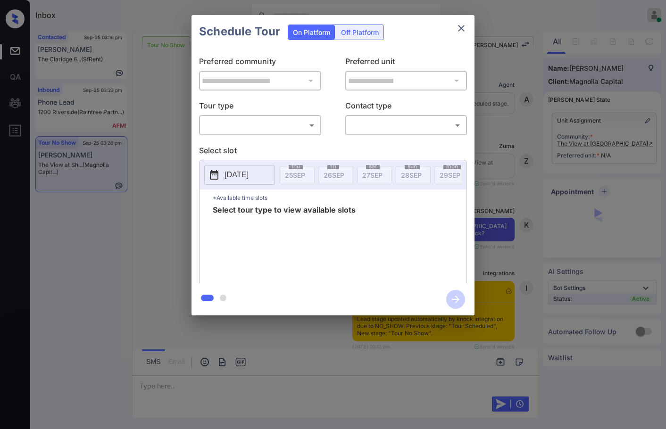
scroll to position [1227, 0]
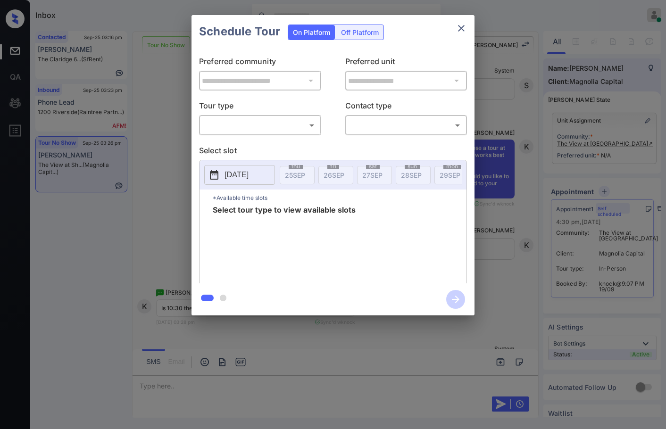
click at [245, 120] on body "Inbox Jezcil Usanastre Online Set yourself offline Set yourself on break Profil…" at bounding box center [333, 214] width 666 height 429
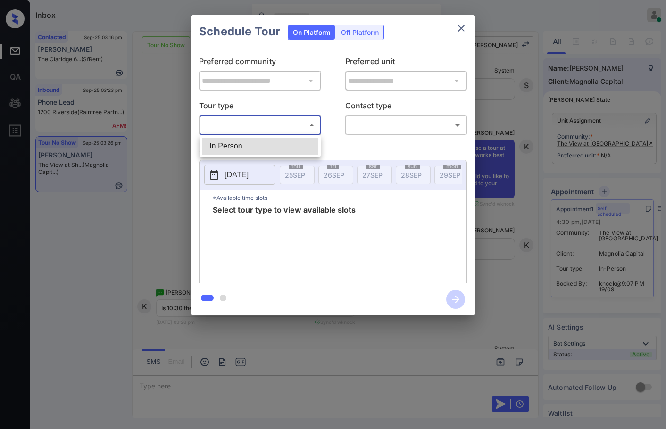
click at [251, 154] on li "In Person" at bounding box center [260, 146] width 117 height 17
type input "********"
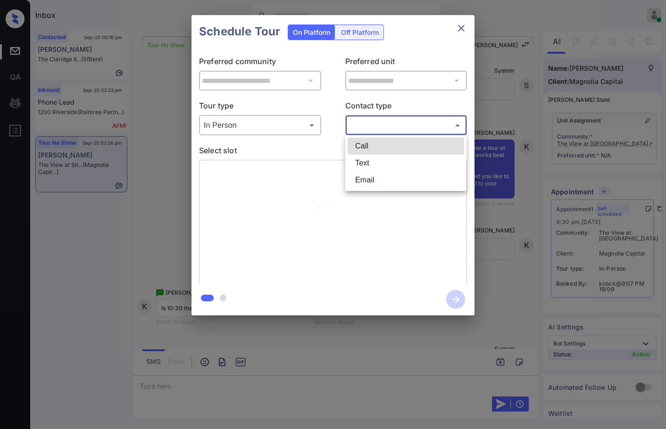
click at [381, 132] on body "Inbox Jezcil Usanastre Online Set yourself offline Set yourself on break Profil…" at bounding box center [333, 214] width 666 height 429
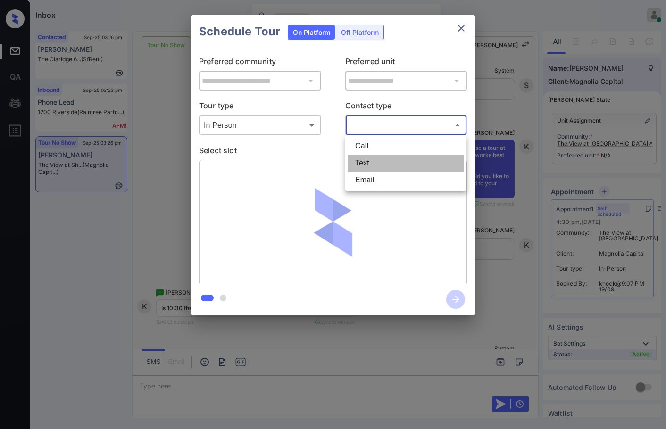
click at [374, 165] on li "Text" at bounding box center [406, 163] width 117 height 17
type input "****"
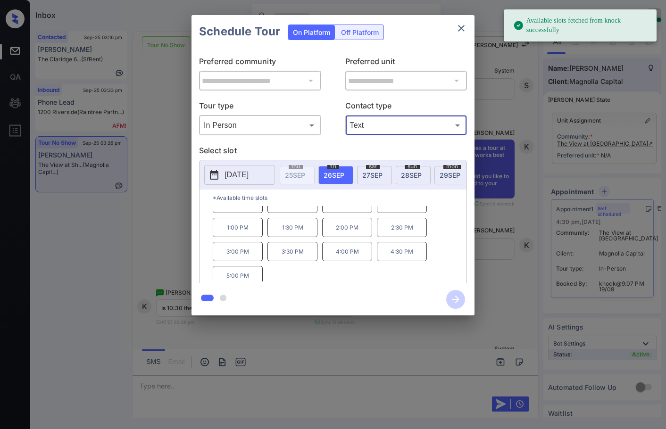
scroll to position [16, 0]
click at [370, 182] on div "[DATE]" at bounding box center [374, 175] width 35 height 18
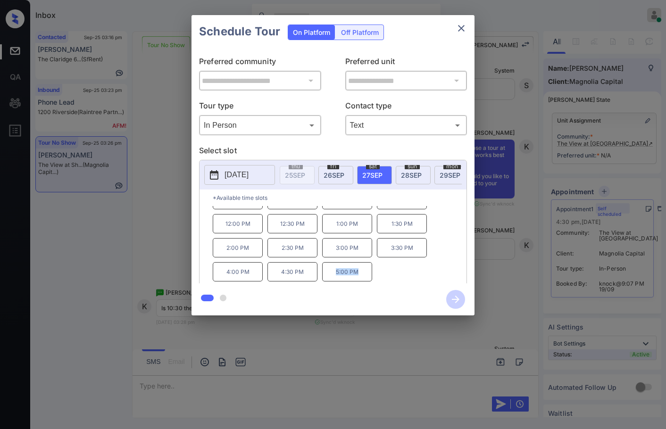
drag, startPoint x: 346, startPoint y: 278, endPoint x: 302, endPoint y: 275, distance: 44.0
click at [364, 278] on p "5:00 PM" at bounding box center [347, 271] width 50 height 19
copy p "5:00 PM"
click at [140, 247] on div "**********" at bounding box center [333, 165] width 666 height 331
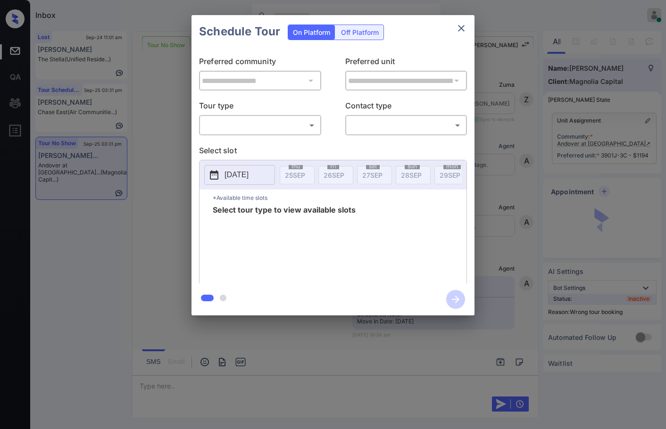
scroll to position [7627, 0]
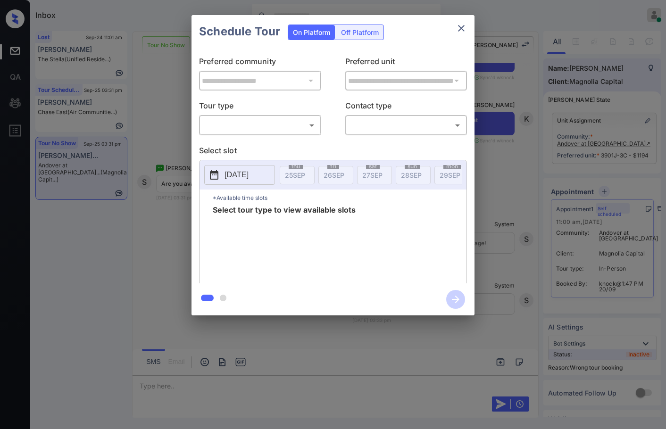
click at [273, 108] on p "Tour type" at bounding box center [260, 107] width 122 height 15
click at [274, 121] on body "Inbox Jezcil Usanastre Online Set yourself offline Set yourself on break Profil…" at bounding box center [333, 214] width 666 height 429
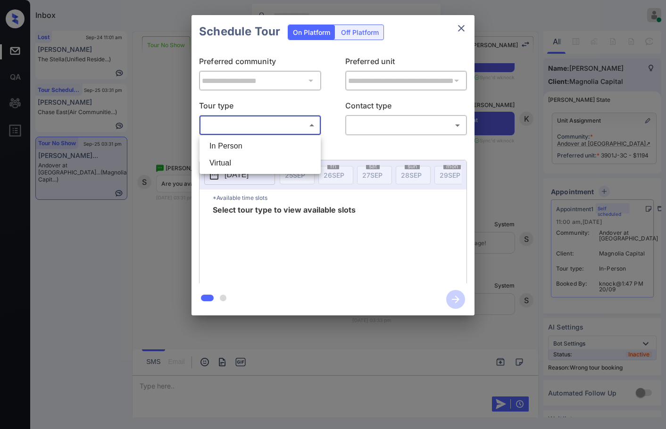
click at [270, 147] on li "In Person" at bounding box center [260, 146] width 117 height 17
type input "********"
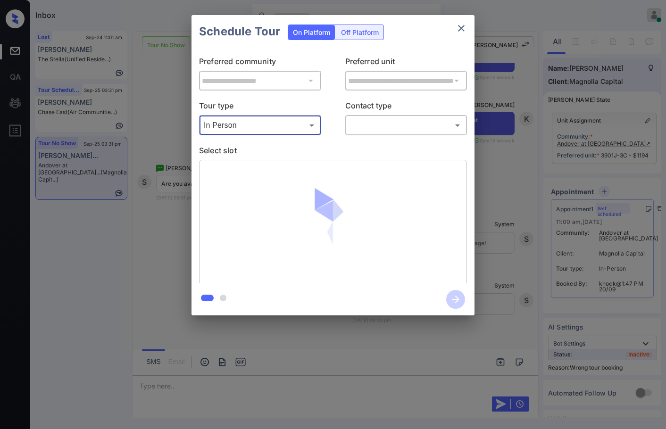
click at [373, 128] on body "Inbox Jezcil Usanastre Online Set yourself offline Set yourself on break Profil…" at bounding box center [333, 214] width 666 height 429
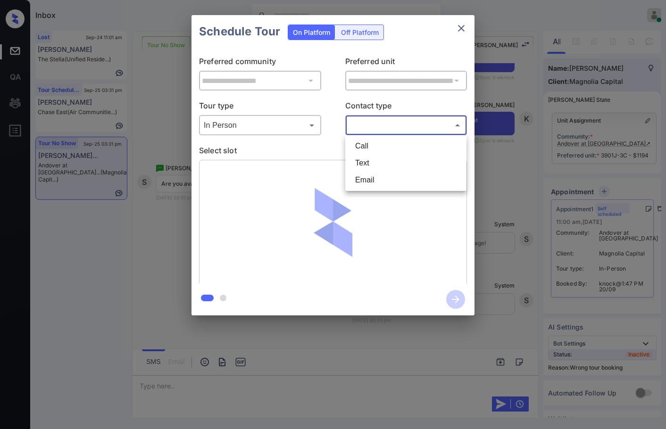
click at [376, 161] on li "Text" at bounding box center [406, 163] width 117 height 17
type input "****"
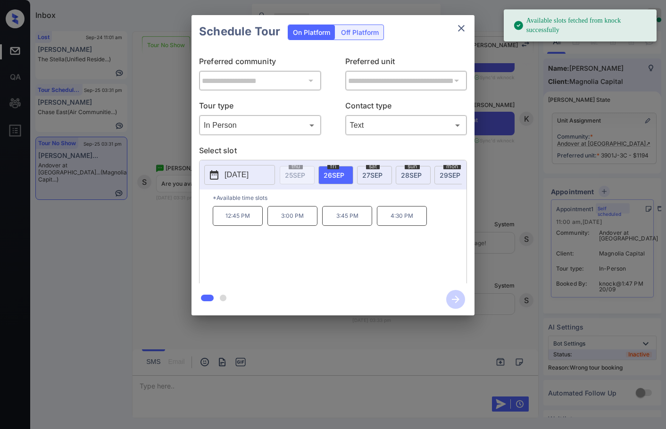
click at [406, 177] on span "28 SEP" at bounding box center [411, 175] width 21 height 8
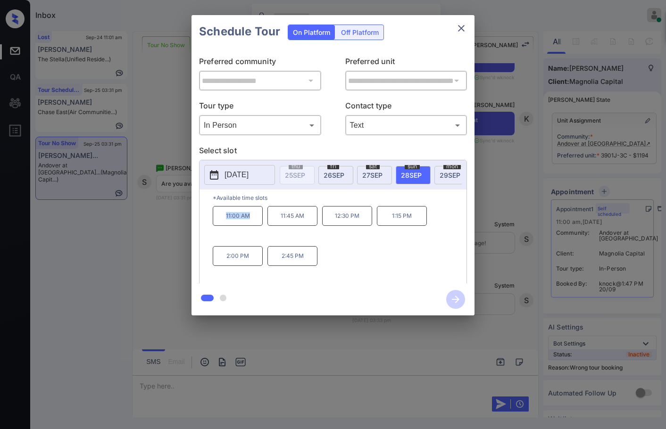
drag, startPoint x: 215, startPoint y: 224, endPoint x: 254, endPoint y: 224, distance: 39.6
click at [254, 224] on p "11:00 AM" at bounding box center [238, 216] width 50 height 20
copy p "11:00 AM"
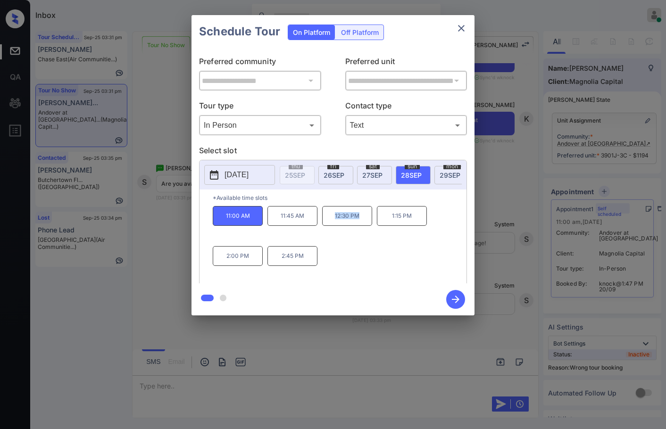
drag, startPoint x: 327, startPoint y: 221, endPoint x: 371, endPoint y: 221, distance: 43.4
click at [371, 221] on p "12:30 PM" at bounding box center [347, 216] width 50 height 20
copy p "12:30 PM"
drag, startPoint x: 276, startPoint y: 260, endPoint x: 206, endPoint y: 233, distance: 75.6
click at [318, 265] on div "11:00 AM 11:45 AM 12:30 PM 1:15 PM 2:00 PM 2:45 PM" at bounding box center [340, 243] width 254 height 75
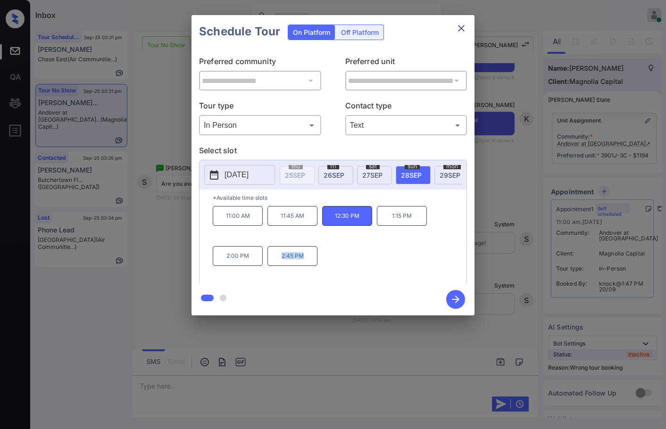
copy p "2:45 PM"
click at [162, 196] on div "**********" at bounding box center [333, 165] width 666 height 331
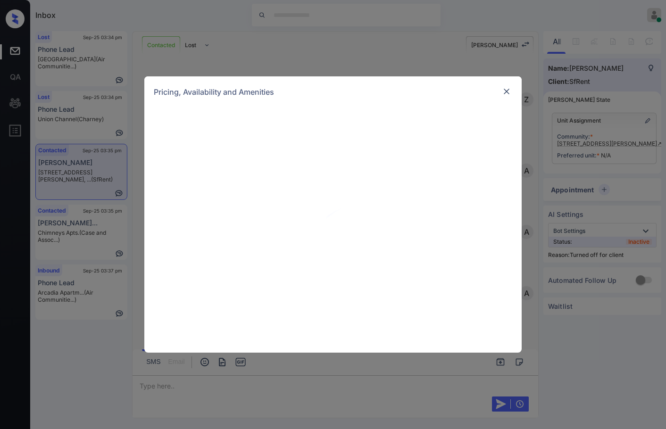
scroll to position [1704, 0]
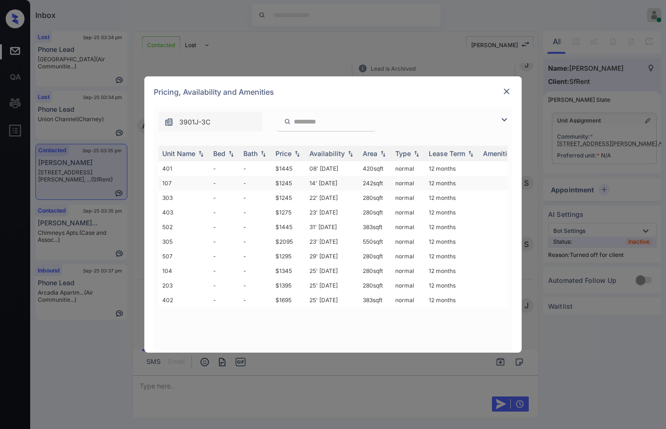
click at [286, 178] on td "$1245" at bounding box center [289, 183] width 34 height 15
drag, startPoint x: 286, startPoint y: 178, endPoint x: 293, endPoint y: 173, distance: 8.3
click at [286, 179] on td "$1245" at bounding box center [289, 183] width 34 height 15
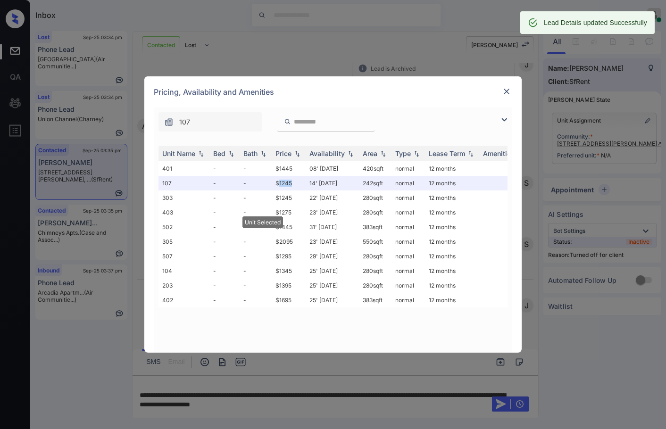
click at [504, 93] on img at bounding box center [506, 91] width 9 height 9
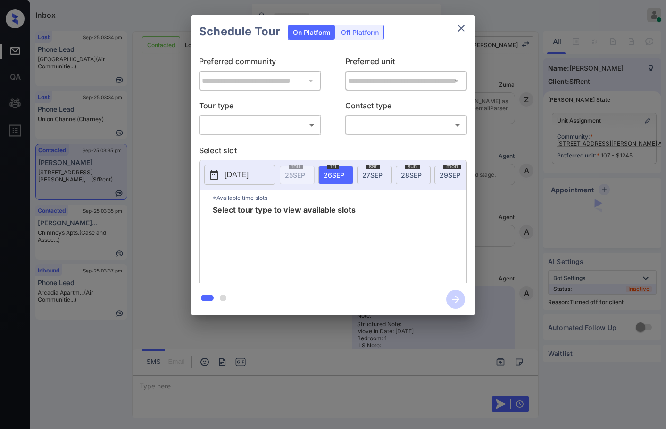
scroll to position [1765, 0]
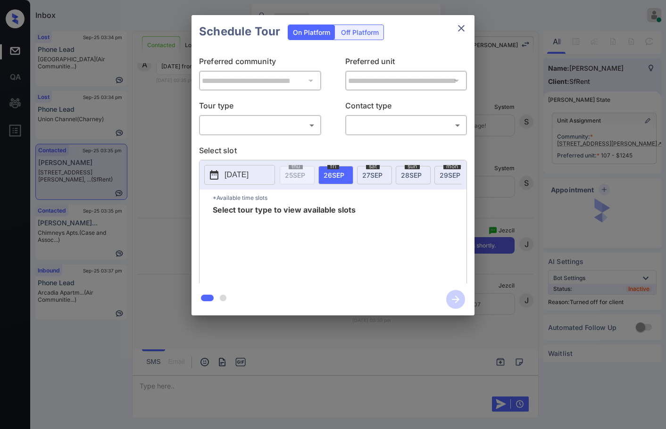
click at [356, 34] on div "Off Platform" at bounding box center [359, 32] width 47 height 15
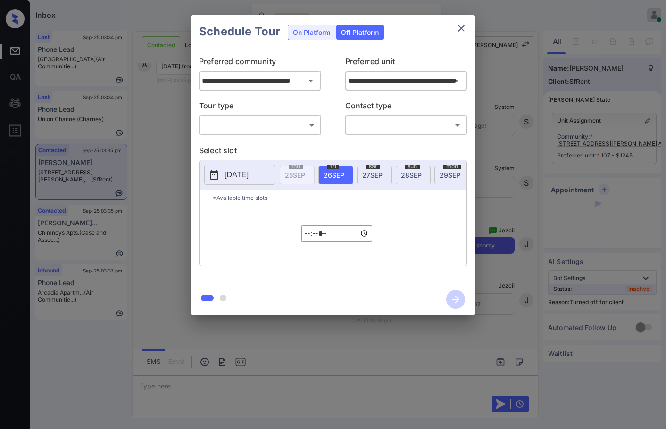
click at [303, 125] on body "Inbox Jezcil Usanastre Online Set yourself offline Set yourself on break Profil…" at bounding box center [333, 214] width 666 height 429
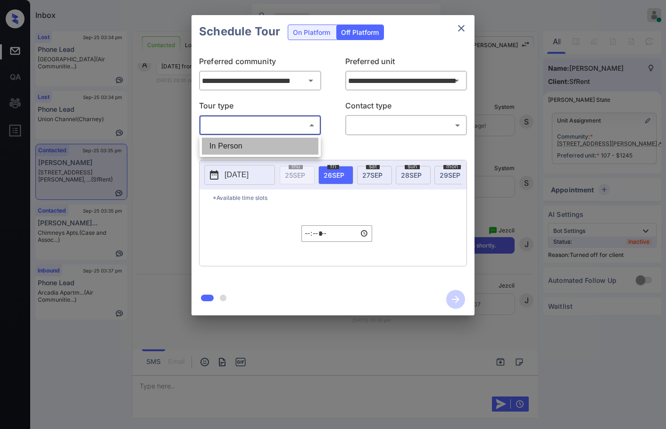
click at [272, 144] on li "In Person" at bounding box center [260, 146] width 117 height 17
type input "********"
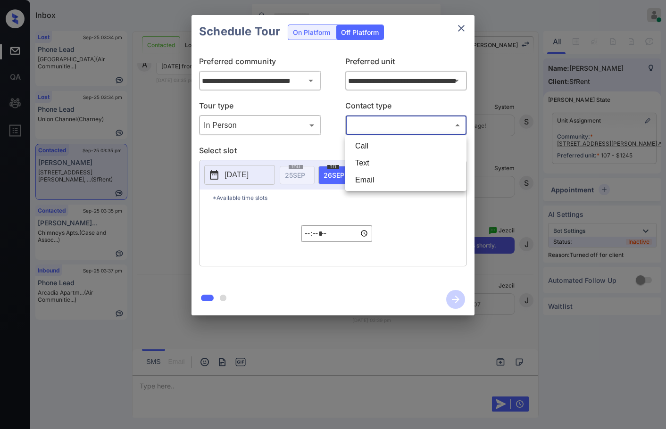
click at [362, 121] on body "Inbox Jezcil Usanastre Online Set yourself offline Set yourself on break Profil…" at bounding box center [333, 214] width 666 height 429
click at [368, 165] on li "Text" at bounding box center [406, 163] width 117 height 17
type input "****"
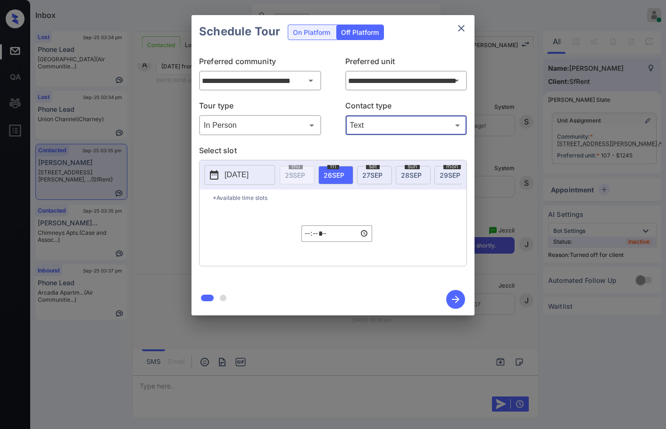
click at [249, 179] on p "[DATE]" at bounding box center [237, 174] width 24 height 11
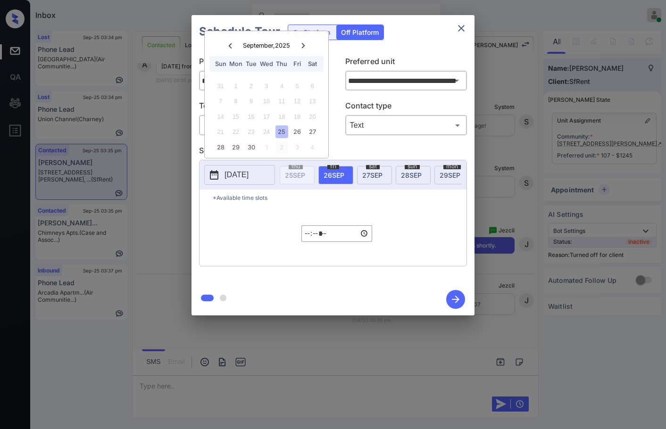
click at [283, 149] on div "2" at bounding box center [282, 147] width 13 height 13
click at [281, 84] on div "2" at bounding box center [282, 86] width 13 height 13
click at [149, 131] on div "**********" at bounding box center [333, 165] width 666 height 331
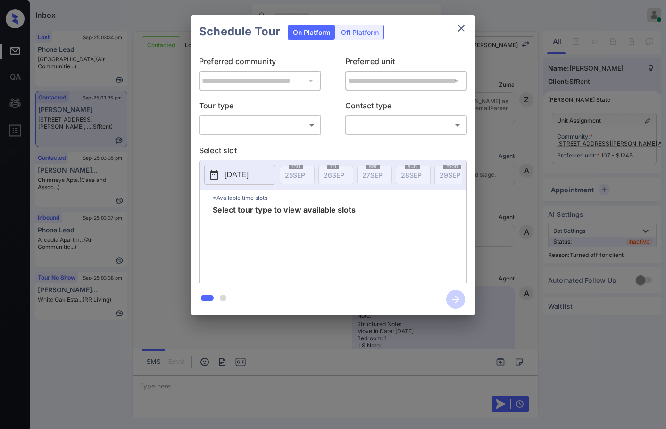
scroll to position [1576, 0]
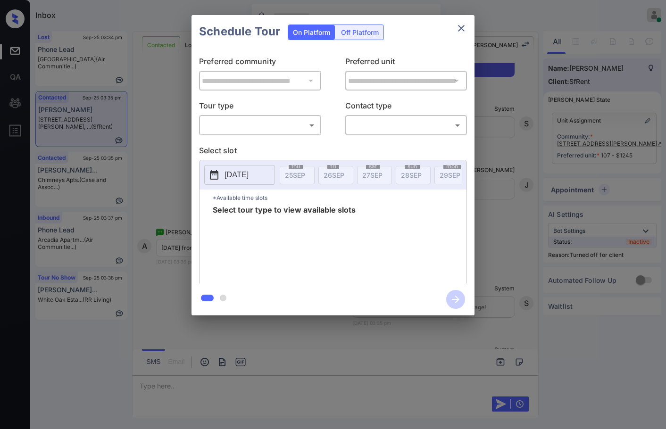
click at [363, 29] on div "Off Platform" at bounding box center [359, 32] width 47 height 15
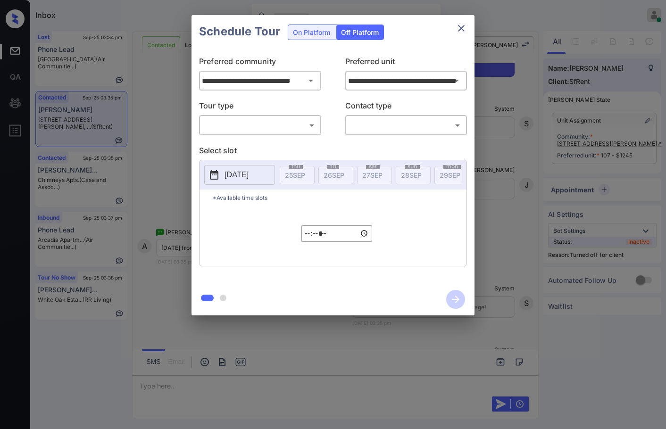
click at [277, 131] on body "Inbox Jezcil Usanastre Online Set yourself offline Set yourself on break Profil…" at bounding box center [333, 214] width 666 height 429
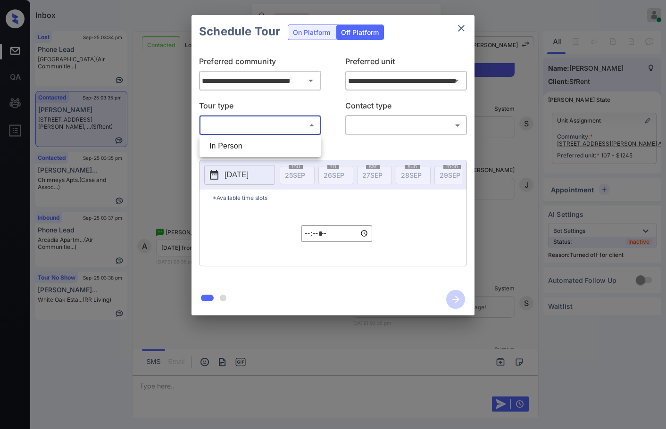
click at [280, 144] on li "In Person" at bounding box center [260, 146] width 117 height 17
type input "********"
click at [368, 125] on body "Inbox Jezcil Usanastre Online Set yourself offline Set yourself on break Profil…" at bounding box center [333, 214] width 666 height 429
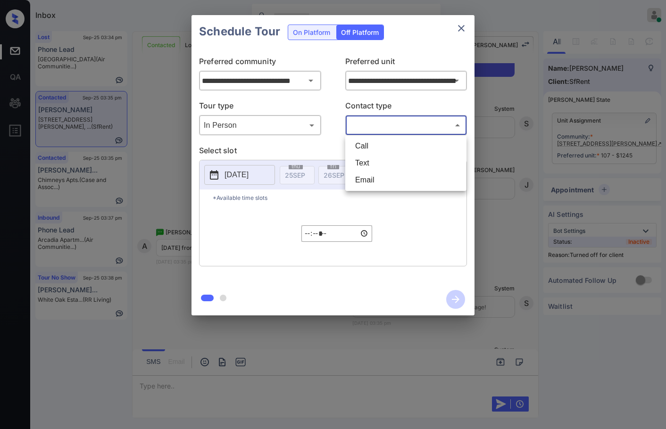
click at [385, 157] on li "Text" at bounding box center [406, 163] width 117 height 17
type input "****"
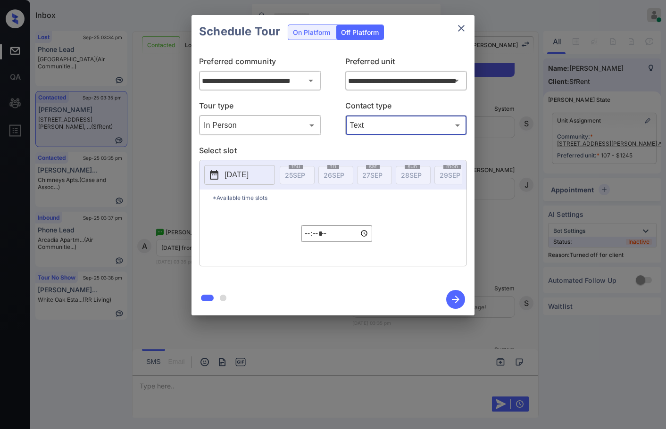
click at [275, 172] on button "[DATE]" at bounding box center [239, 175] width 71 height 20
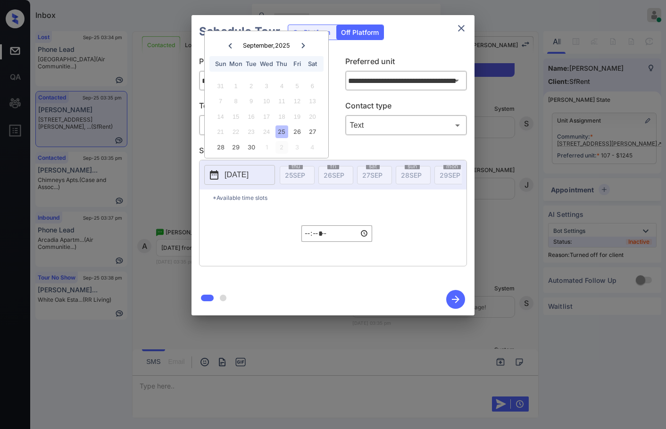
click at [284, 148] on div "2" at bounding box center [282, 147] width 13 height 13
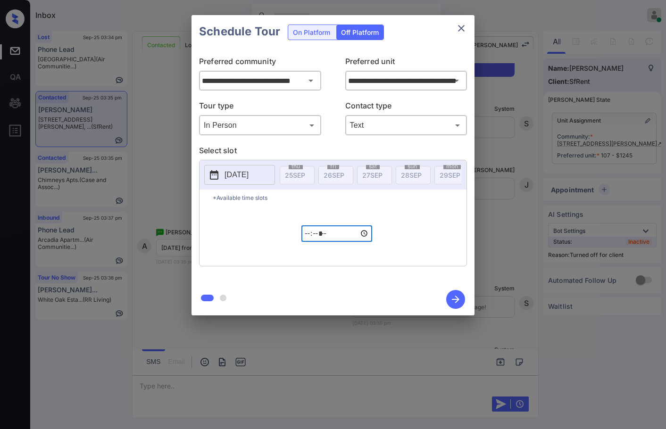
click at [310, 240] on input "*****" at bounding box center [336, 234] width 71 height 17
click at [318, 237] on input "*****" at bounding box center [336, 234] width 71 height 17
type input "*****"
click at [459, 297] on icon "button" at bounding box center [455, 299] width 19 height 19
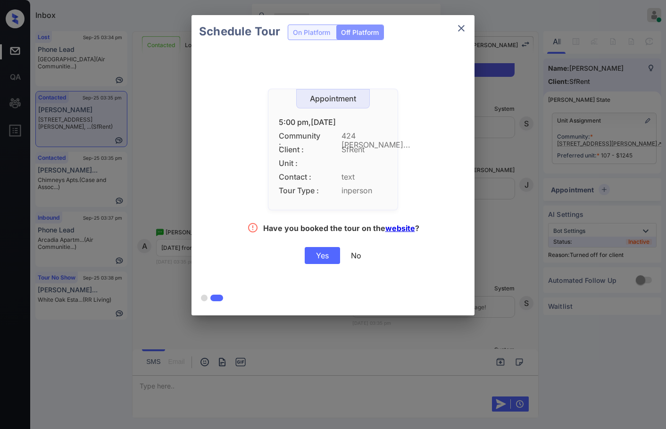
click at [314, 259] on div "Yes" at bounding box center [322, 255] width 35 height 17
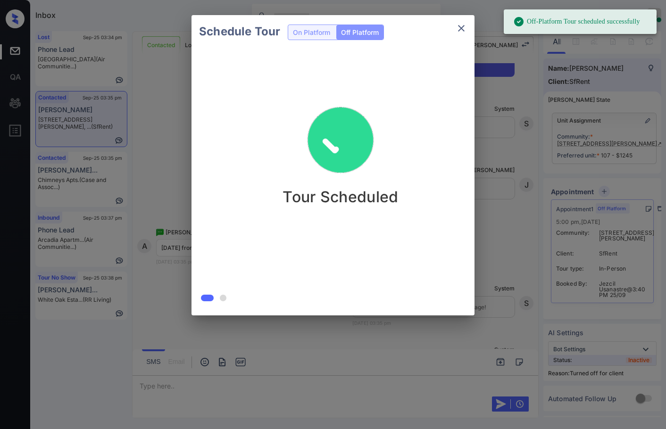
click at [502, 63] on div "Schedule Tour On Platform Off Platform Tour Scheduled" at bounding box center [333, 165] width 666 height 331
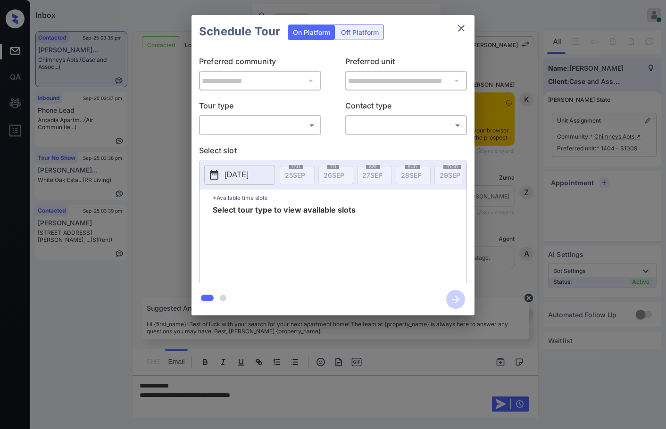
scroll to position [237, 0]
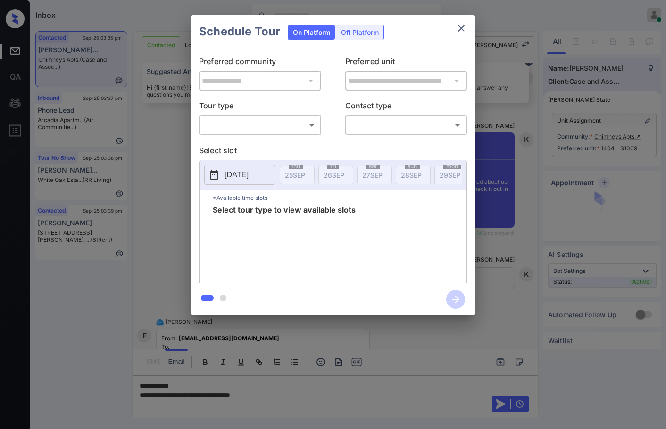
click at [288, 134] on div "​ ​" at bounding box center [260, 125] width 122 height 20
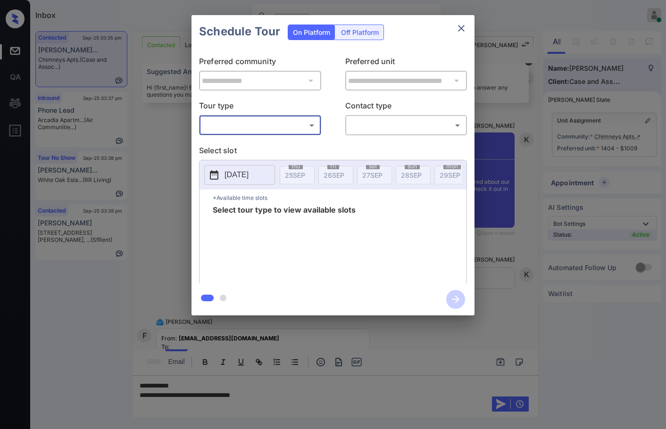
click at [294, 127] on body "Inbox Jezcil Usanastre Online Set yourself offline Set yourself on break Profil…" at bounding box center [333, 214] width 666 height 429
click at [293, 142] on li "In Person" at bounding box center [260, 146] width 117 height 17
type input "********"
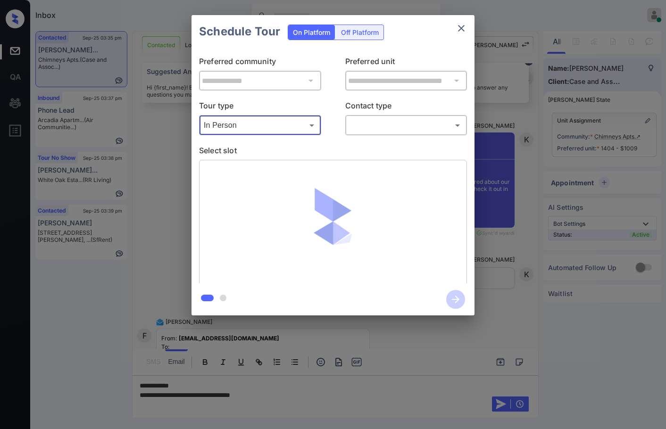
click at [369, 126] on body "Inbox Jezcil Usanastre Online Set yourself offline Set yourself on break Profil…" at bounding box center [333, 214] width 666 height 429
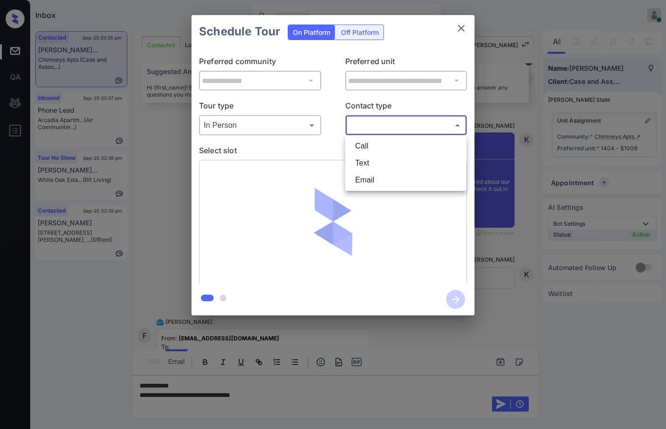
drag, startPoint x: 375, startPoint y: 166, endPoint x: 313, endPoint y: 189, distance: 66.4
click at [375, 166] on li "Text" at bounding box center [406, 163] width 117 height 17
type input "****"
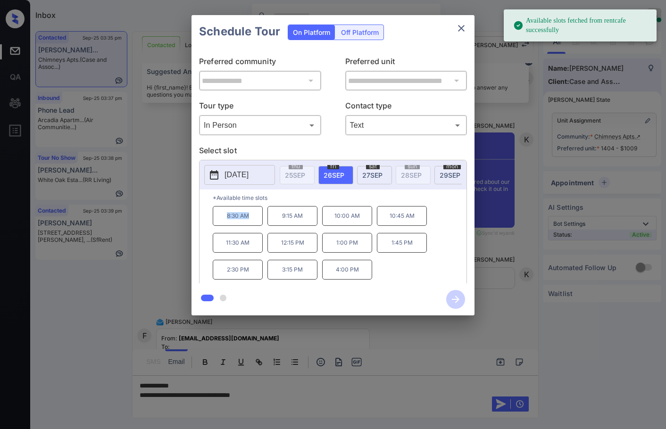
drag, startPoint x: 223, startPoint y: 220, endPoint x: 253, endPoint y: 222, distance: 30.3
click at [253, 222] on p "8:30 AM" at bounding box center [238, 216] width 50 height 20
copy p "8:30 AM"
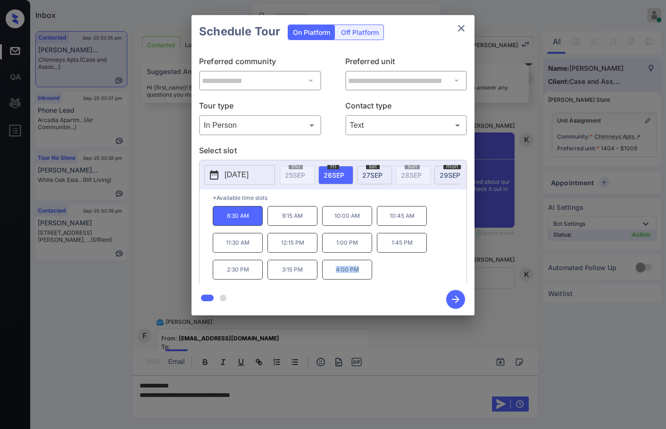
drag, startPoint x: 334, startPoint y: 276, endPoint x: 365, endPoint y: 274, distance: 31.7
click at [371, 276] on p "4:00 PM" at bounding box center [347, 270] width 50 height 20
copy p "4:00 PM"
click at [154, 223] on div "**********" at bounding box center [333, 165] width 666 height 331
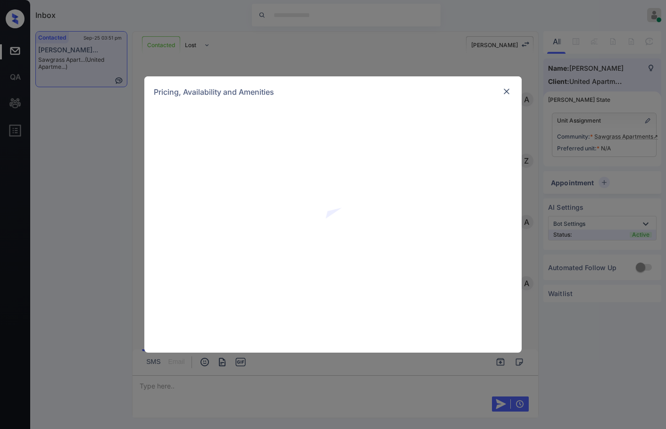
scroll to position [1664, 0]
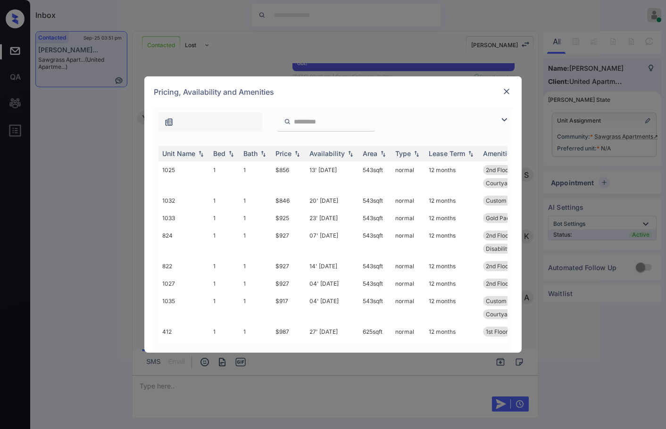
click at [506, 120] on img at bounding box center [504, 119] width 11 height 11
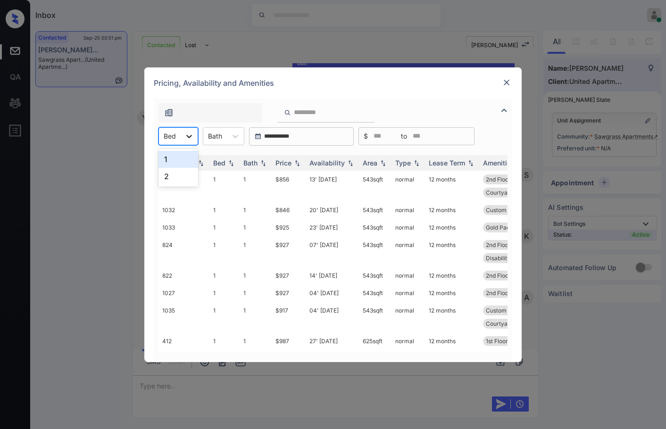
click at [182, 139] on div at bounding box center [189, 136] width 17 height 17
click at [172, 161] on div "1" at bounding box center [179, 159] width 40 height 17
click at [291, 180] on td "$856" at bounding box center [289, 186] width 34 height 31
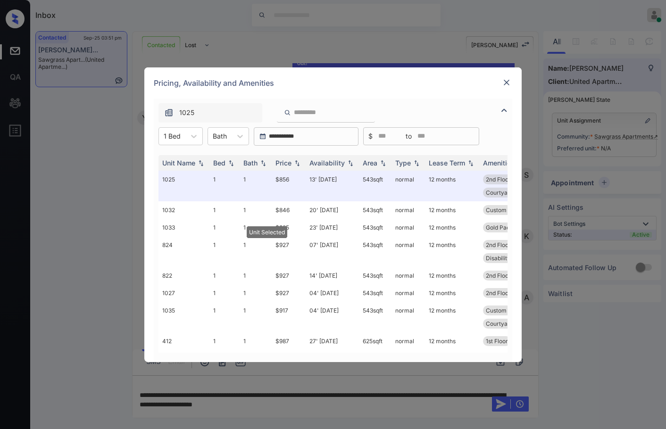
click at [508, 78] on img at bounding box center [506, 82] width 9 height 9
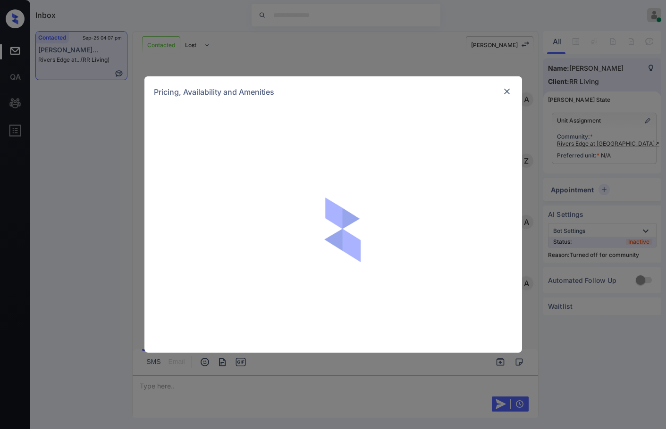
scroll to position [529, 0]
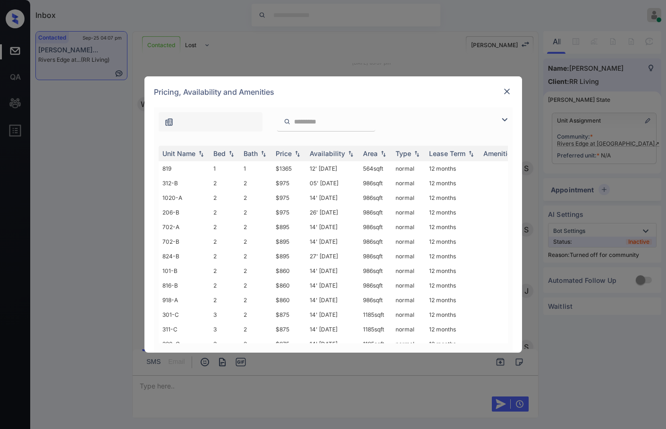
click at [503, 125] on img at bounding box center [504, 119] width 11 height 11
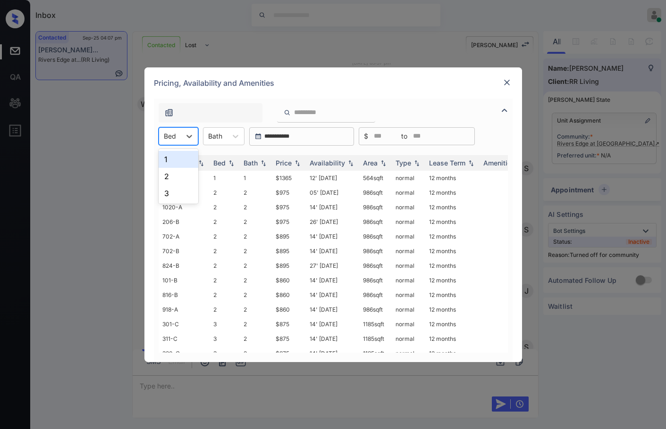
drag, startPoint x: 193, startPoint y: 133, endPoint x: 193, endPoint y: 159, distance: 26.4
click at [193, 133] on icon at bounding box center [188, 136] width 9 height 9
click at [192, 168] on div "2" at bounding box center [179, 176] width 40 height 17
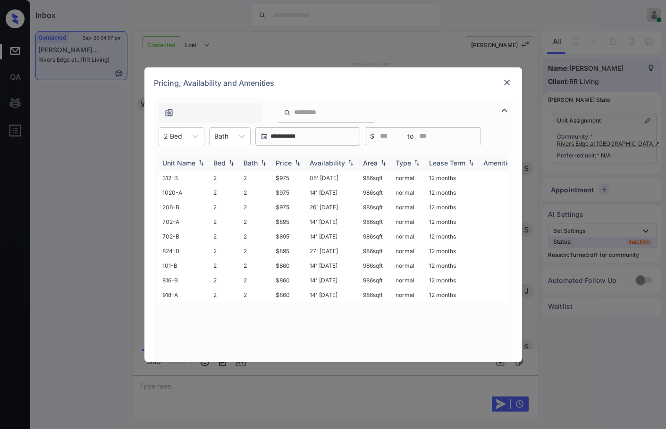
click at [297, 159] on div "Price" at bounding box center [289, 163] width 26 height 8
drag, startPoint x: 269, startPoint y: 178, endPoint x: 295, endPoint y: 179, distance: 26.4
click at [295, 179] on tr "101-B 2 2 $860 14' Aug 25 986 sqft normal 12 months" at bounding box center [405, 178] width 493 height 15
copy tr "$860"
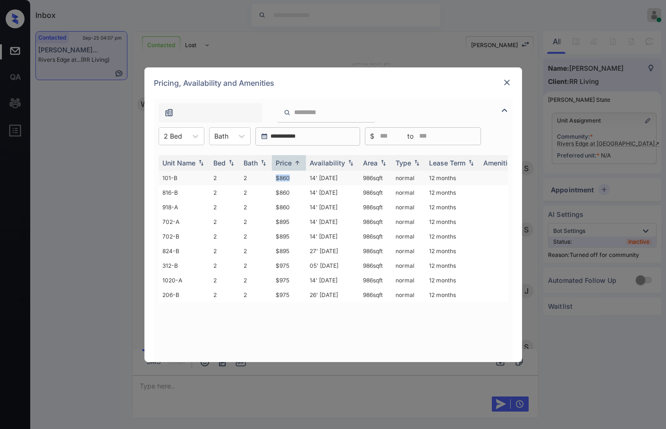
click at [298, 178] on td "$860" at bounding box center [289, 178] width 34 height 15
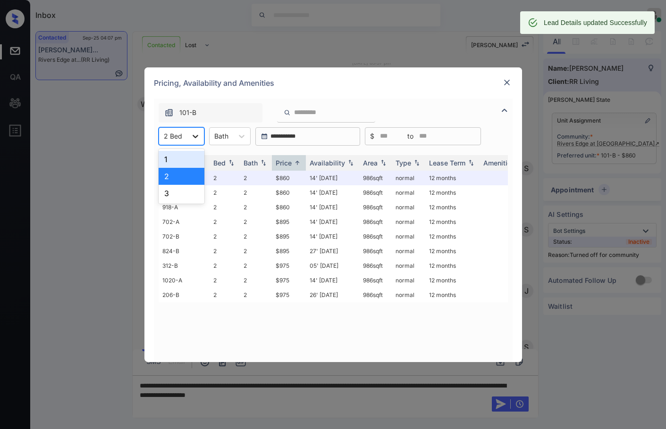
click at [190, 129] on div at bounding box center [195, 136] width 17 height 17
click at [183, 191] on div "3" at bounding box center [182, 193] width 46 height 17
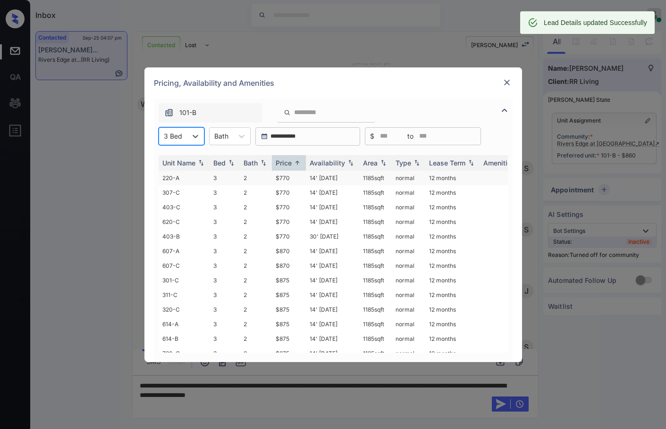
click at [299, 177] on td "$770" at bounding box center [289, 178] width 34 height 15
click at [300, 177] on td "$770" at bounding box center [289, 178] width 34 height 15
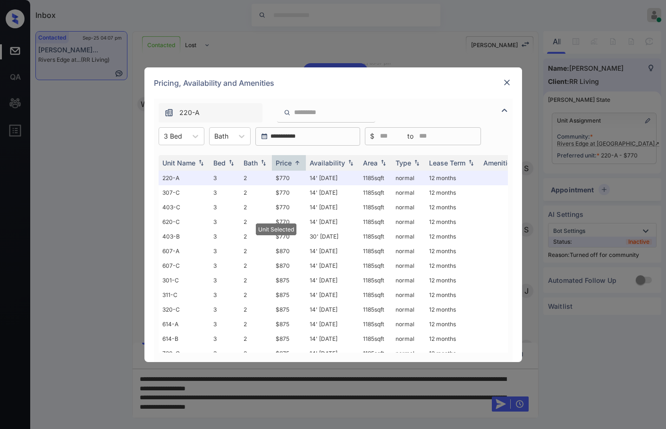
click at [510, 81] on div "Pricing, Availability and Amenities" at bounding box center [332, 82] width 377 height 31
click at [509, 81] on img at bounding box center [506, 82] width 9 height 9
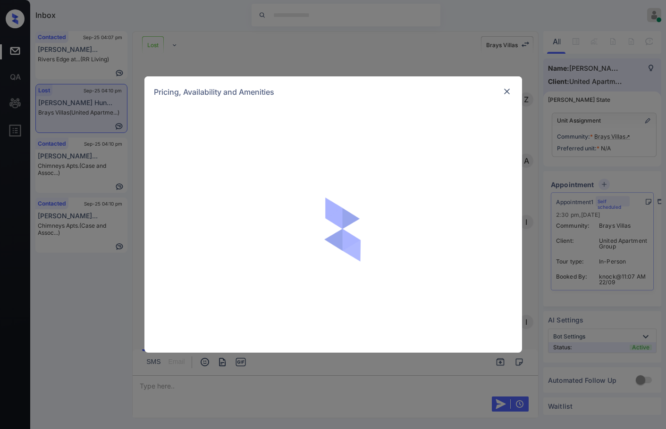
scroll to position [1497, 0]
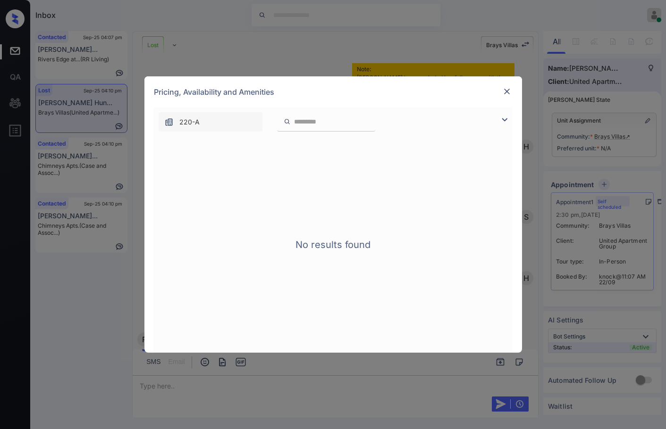
click at [508, 92] on img at bounding box center [506, 91] width 9 height 9
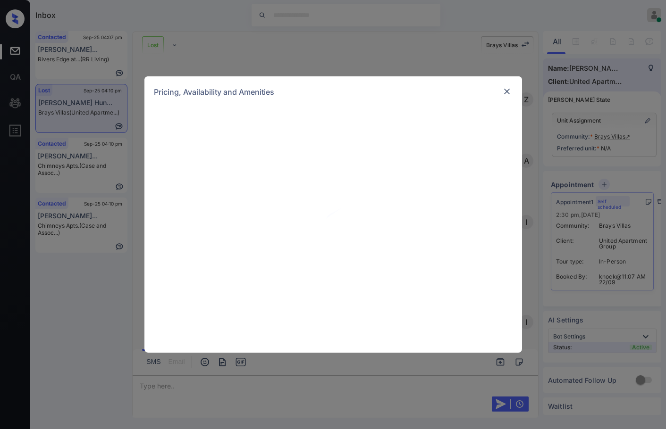
scroll to position [1733, 0]
click at [565, 156] on div "**********" at bounding box center [333, 214] width 666 height 429
click at [505, 89] on img at bounding box center [506, 91] width 9 height 9
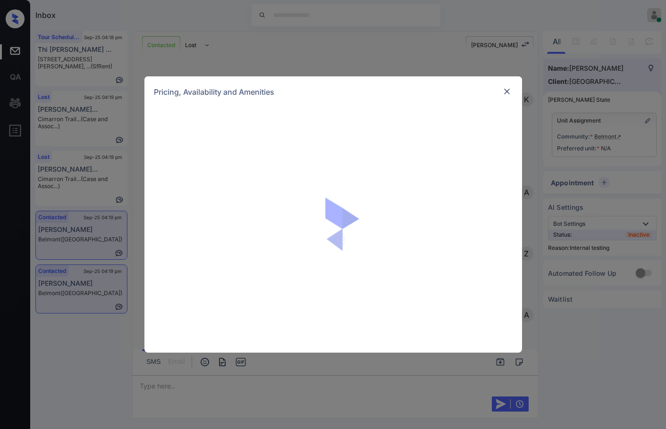
scroll to position [1613, 0]
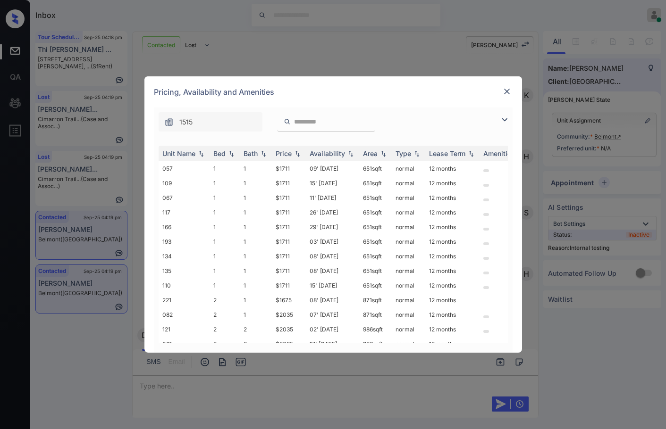
click at [503, 117] on img at bounding box center [504, 119] width 11 height 11
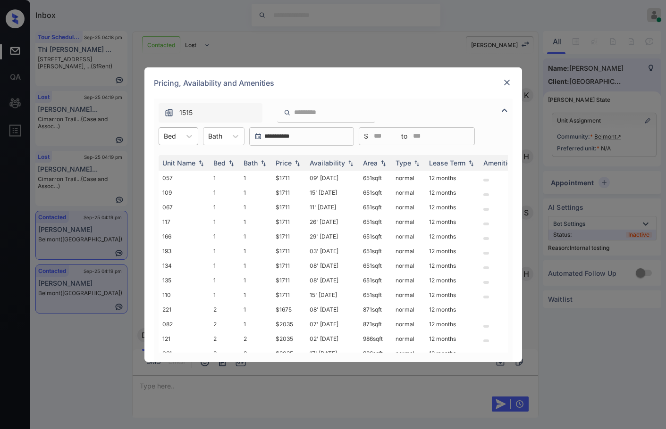
click at [176, 136] on div "Bed" at bounding box center [170, 136] width 22 height 14
click at [178, 176] on div "2" at bounding box center [179, 176] width 40 height 17
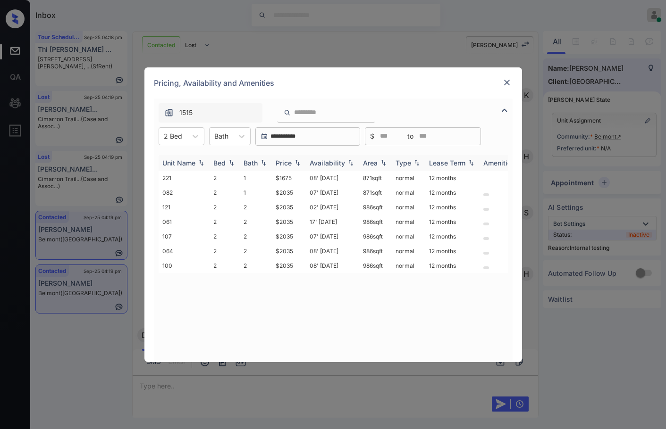
click at [293, 160] on img at bounding box center [297, 162] width 9 height 7
click at [294, 161] on img at bounding box center [297, 162] width 9 height 7
drag, startPoint x: 267, startPoint y: 174, endPoint x: 290, endPoint y: 174, distance: 23.1
click at [290, 174] on tr "221 2 1 $1675 08' Oct 25 871 sqft normal 12 months" at bounding box center [405, 178] width 493 height 15
click at [298, 178] on td "$1675" at bounding box center [289, 178] width 34 height 15
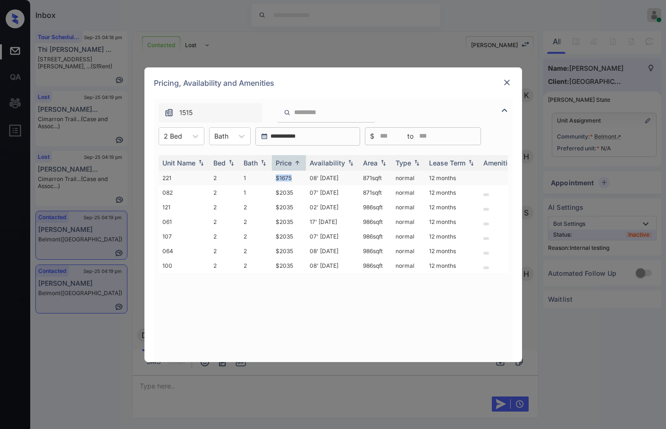
click at [298, 178] on td "$1675" at bounding box center [289, 178] width 34 height 15
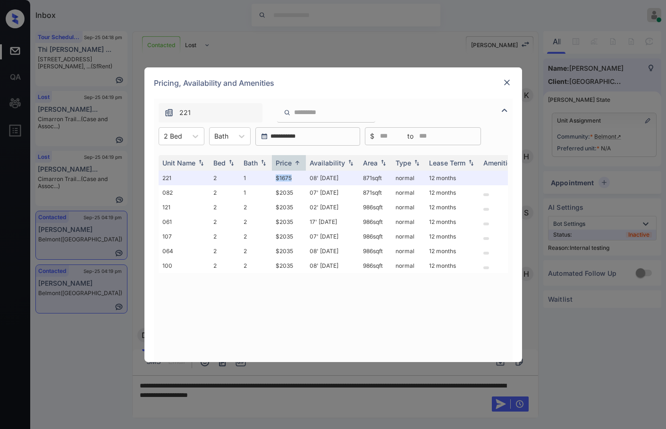
click at [510, 79] on img at bounding box center [506, 82] width 9 height 9
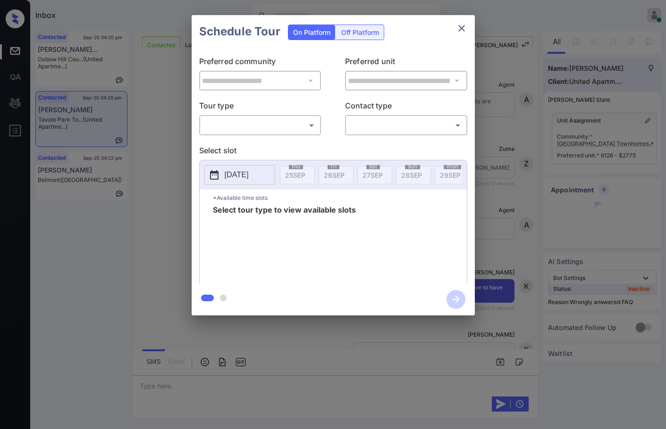
scroll to position [4307, 0]
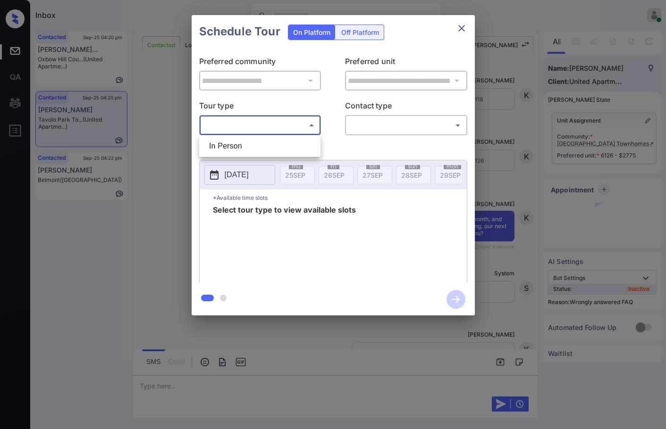
drag, startPoint x: 216, startPoint y: 120, endPoint x: 221, endPoint y: 132, distance: 13.3
click at [217, 120] on body "Inbox Jezcil Usanastre Online Set yourself offline Set yourself on break Profil…" at bounding box center [333, 214] width 666 height 429
click at [226, 142] on li "In Person" at bounding box center [259, 146] width 117 height 17
type input "********"
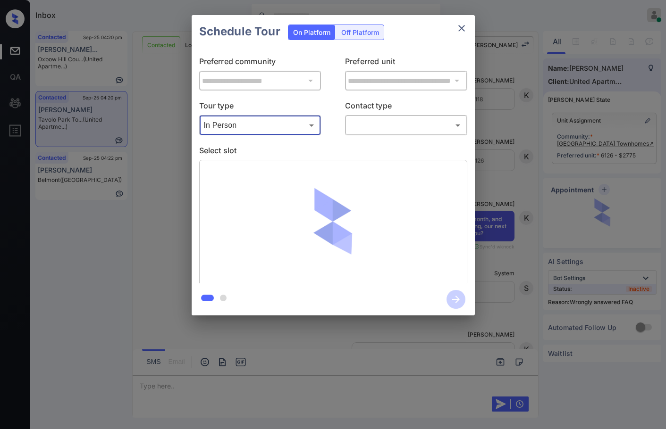
click at [353, 124] on body "Inbox Jezcil Usanastre Online Set yourself offline Set yourself on break Profil…" at bounding box center [333, 214] width 666 height 429
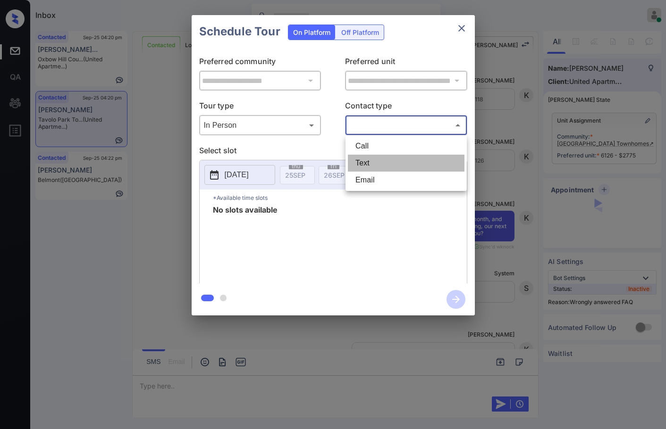
click at [431, 168] on li "Text" at bounding box center [406, 163] width 117 height 17
type input "****"
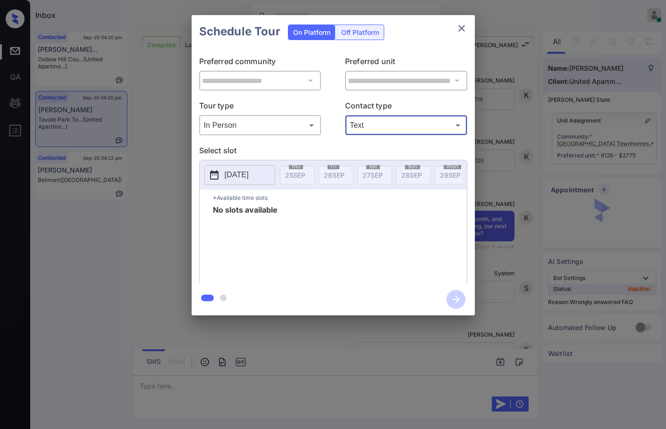
click at [249, 175] on p "[DATE]" at bounding box center [237, 174] width 24 height 11
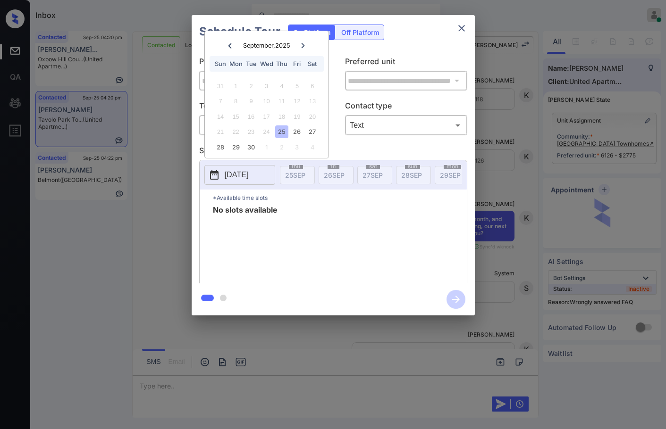
click at [306, 203] on p "*Available time slots" at bounding box center [340, 198] width 254 height 17
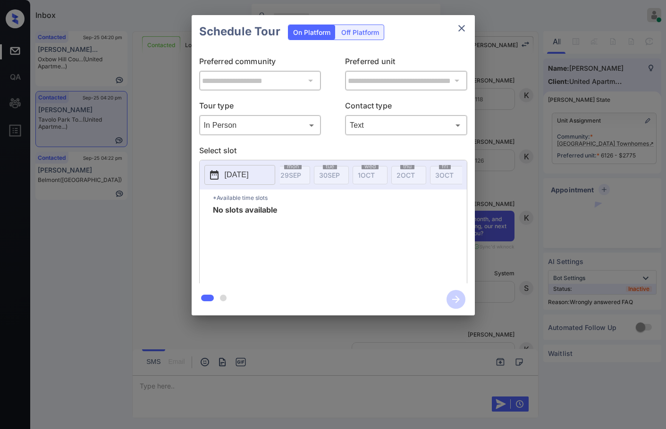
scroll to position [0, 298]
click at [175, 204] on div "**********" at bounding box center [333, 165] width 666 height 331
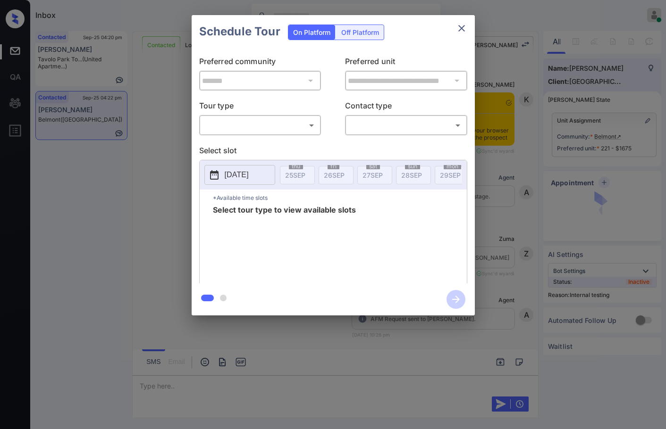
scroll to position [1285, 0]
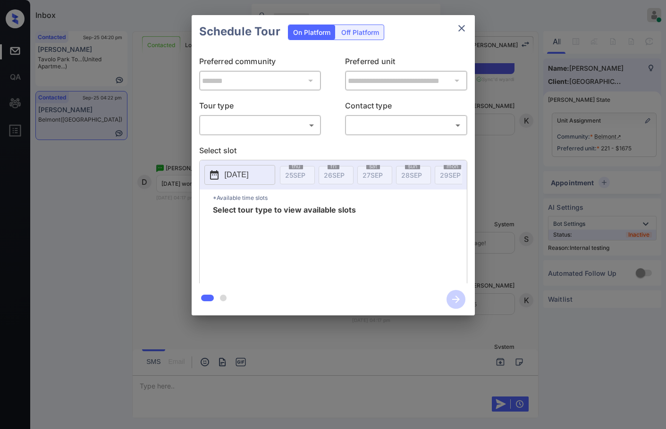
click at [307, 122] on body "Inbox Jezcil Usanastre Online Set yourself offline Set yourself on break Profil…" at bounding box center [333, 214] width 666 height 429
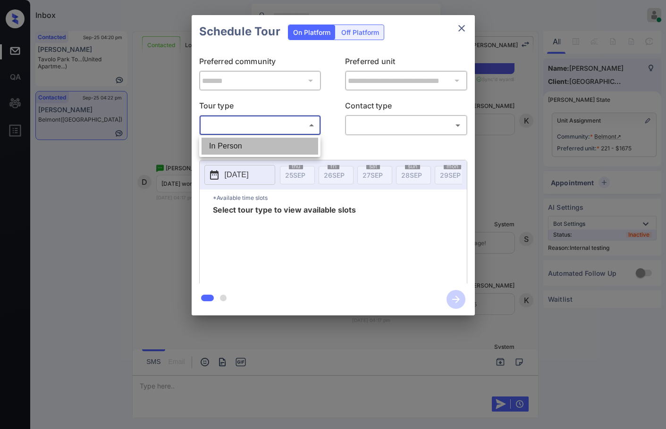
click at [292, 138] on li "In Person" at bounding box center [259, 146] width 117 height 17
type input "********"
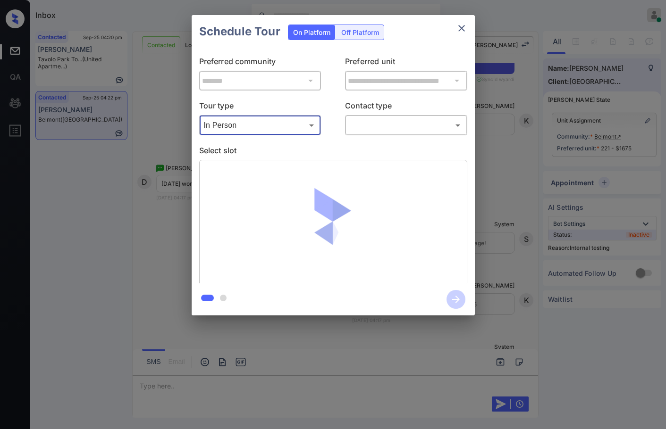
click at [374, 124] on body "Inbox Jezcil Usanastre Online Set yourself offline Set yourself on break Profil…" at bounding box center [333, 214] width 666 height 429
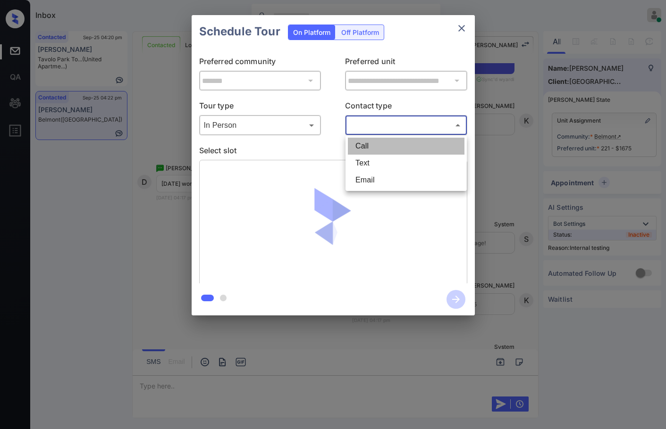
click at [380, 151] on li "Call" at bounding box center [406, 146] width 117 height 17
click at [383, 133] on body "Inbox Jezcil Usanastre Online Set yourself offline Set yourself on break Profil…" at bounding box center [333, 214] width 666 height 429
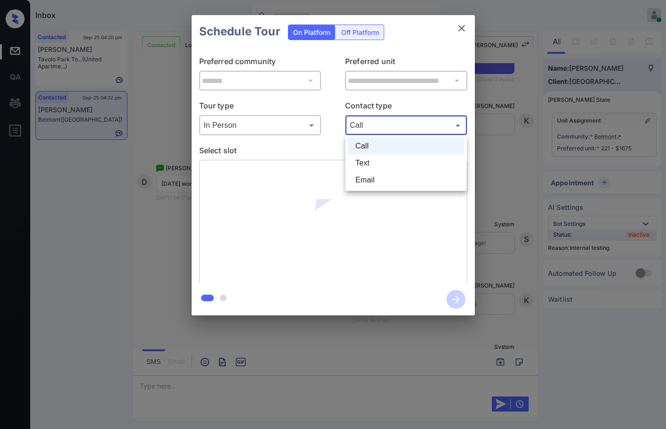
click at [379, 167] on li "Text" at bounding box center [406, 163] width 117 height 17
type input "****"
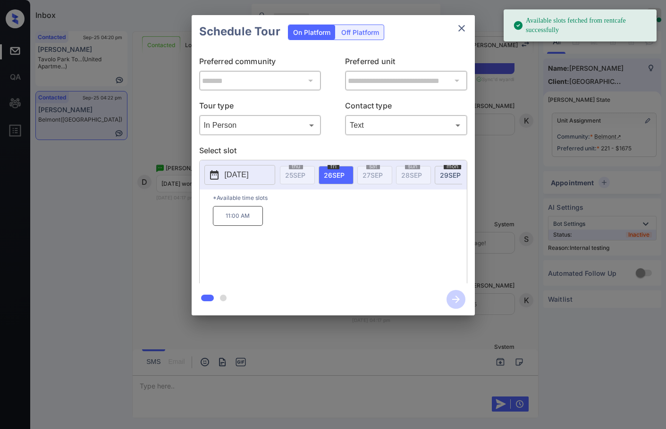
click at [448, 174] on span "[DATE]" at bounding box center [450, 175] width 21 height 8
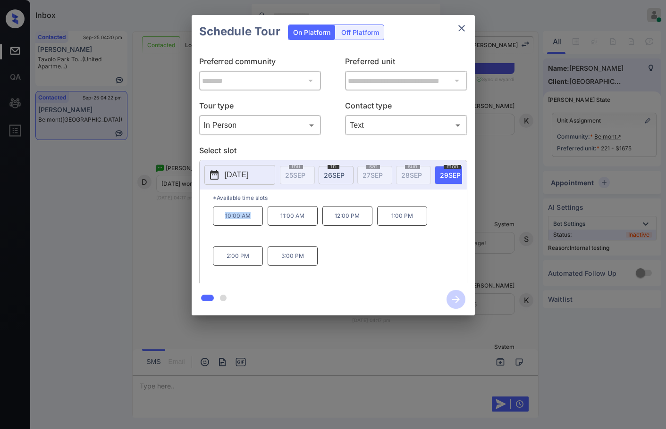
drag, startPoint x: 242, startPoint y: 218, endPoint x: 251, endPoint y: 218, distance: 9.4
click at [251, 218] on p "10:00 AM" at bounding box center [238, 216] width 50 height 20
copy p "10:00 AM"
click at [130, 224] on div "**********" at bounding box center [333, 165] width 666 height 331
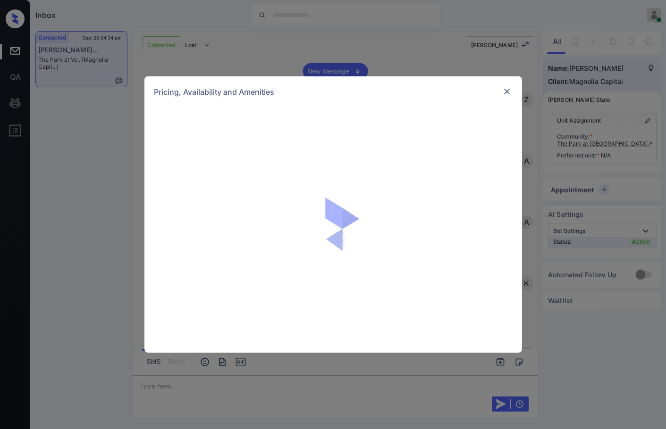
scroll to position [932, 0]
click at [507, 90] on img at bounding box center [506, 91] width 9 height 9
